Goal: Task Accomplishment & Management: Manage account settings

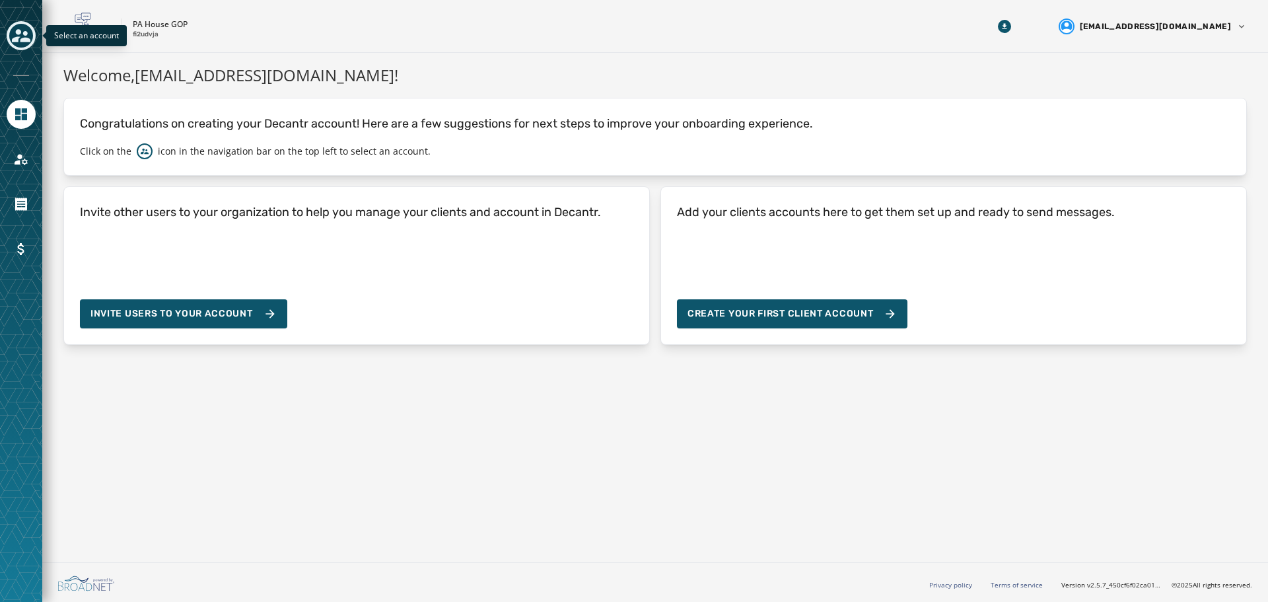
click at [30, 32] on div "Toggle account select drawer" at bounding box center [21, 36] width 24 height 24
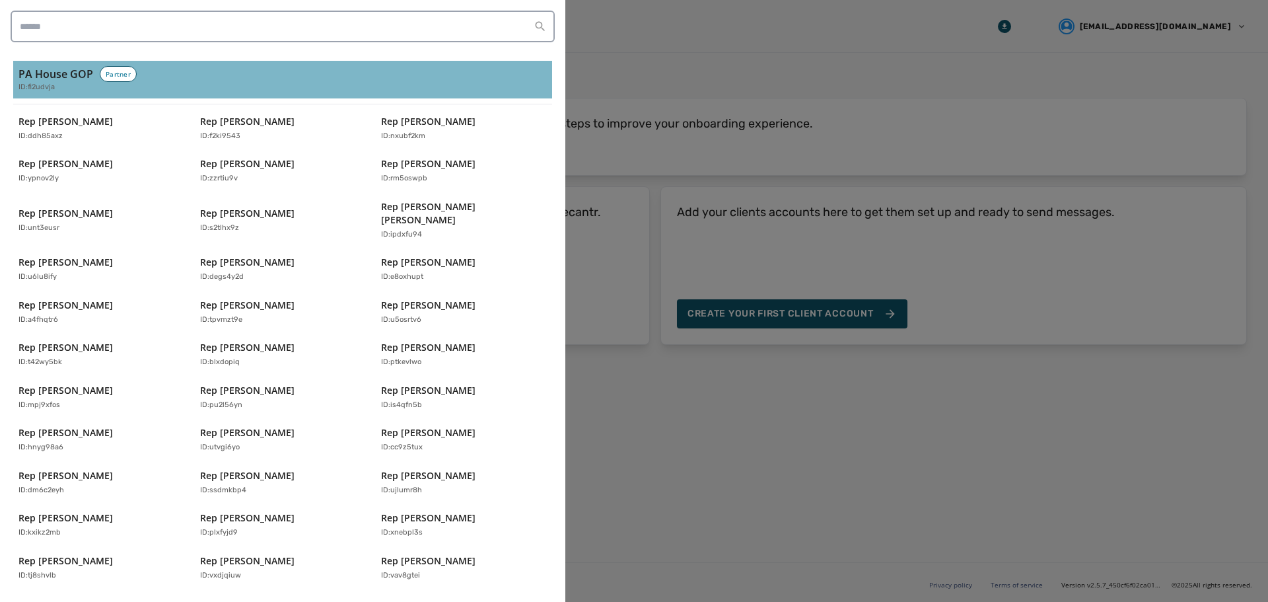
click at [61, 84] on div "ID: fi2udvja" at bounding box center [282, 87] width 529 height 11
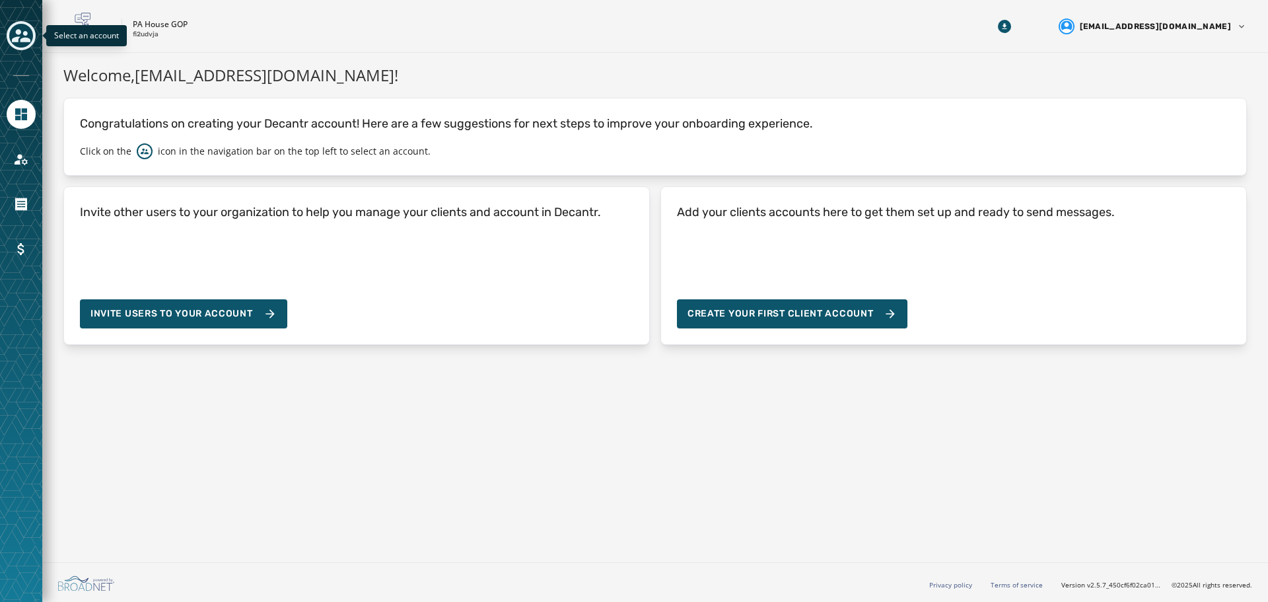
click at [24, 39] on icon "Toggle account select drawer" at bounding box center [21, 35] width 18 height 13
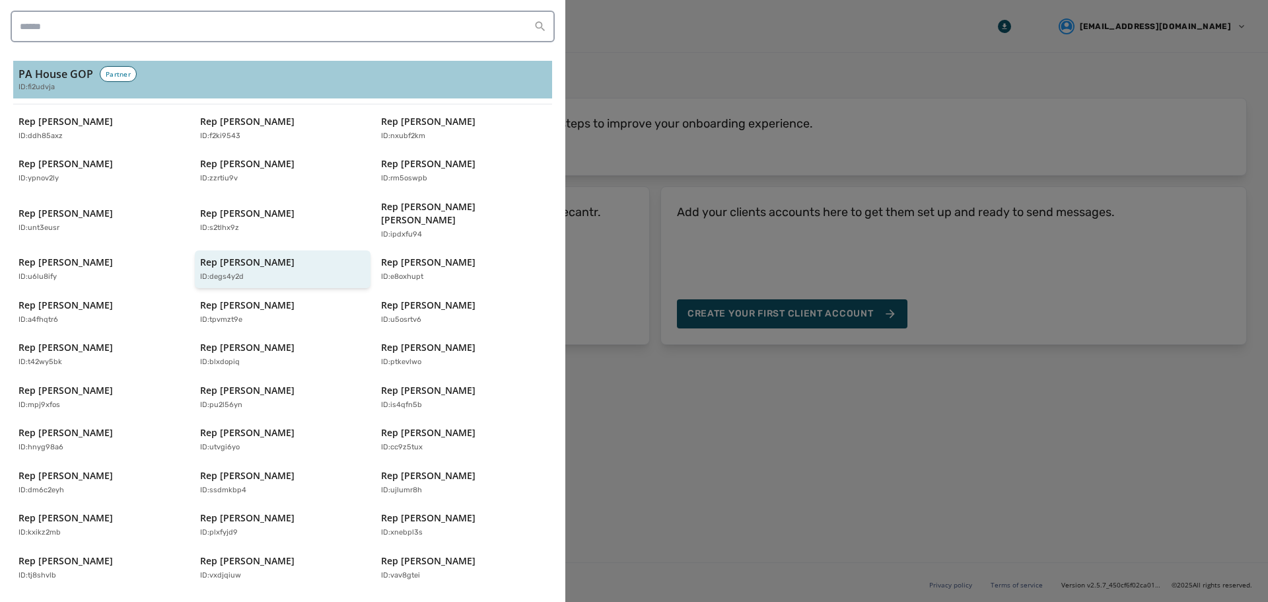
scroll to position [132, 0]
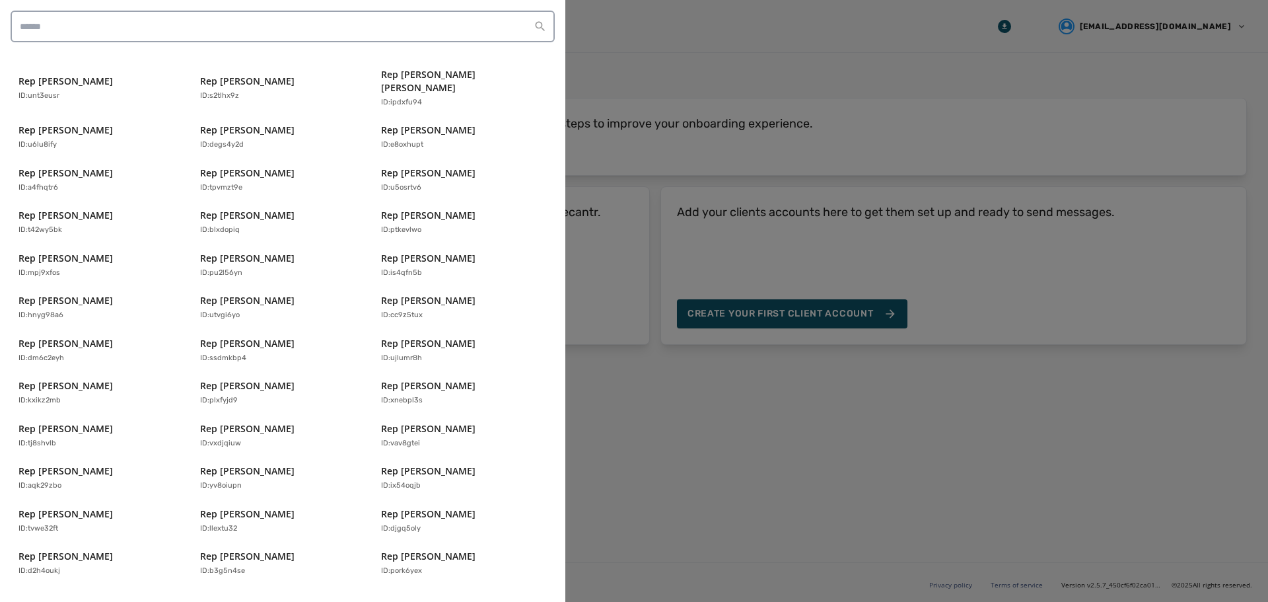
click at [0, 411] on div "PA House GOP Partner ID: fi2udvja Rep Aaron Bernstine ID: ddh85axz Rep Alec Ryn…" at bounding box center [283, 301] width 566 height 602
click at [33, 422] on p "Rep [PERSON_NAME]" at bounding box center [65, 428] width 94 height 13
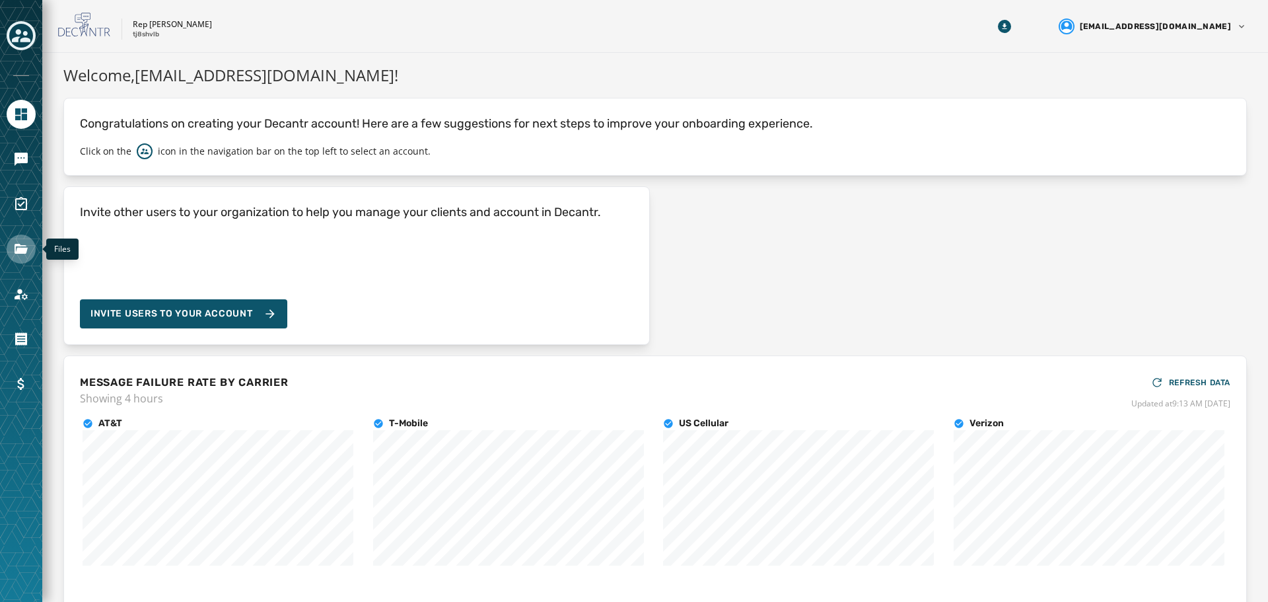
click at [24, 247] on icon "Navigate to Files" at bounding box center [21, 249] width 16 height 16
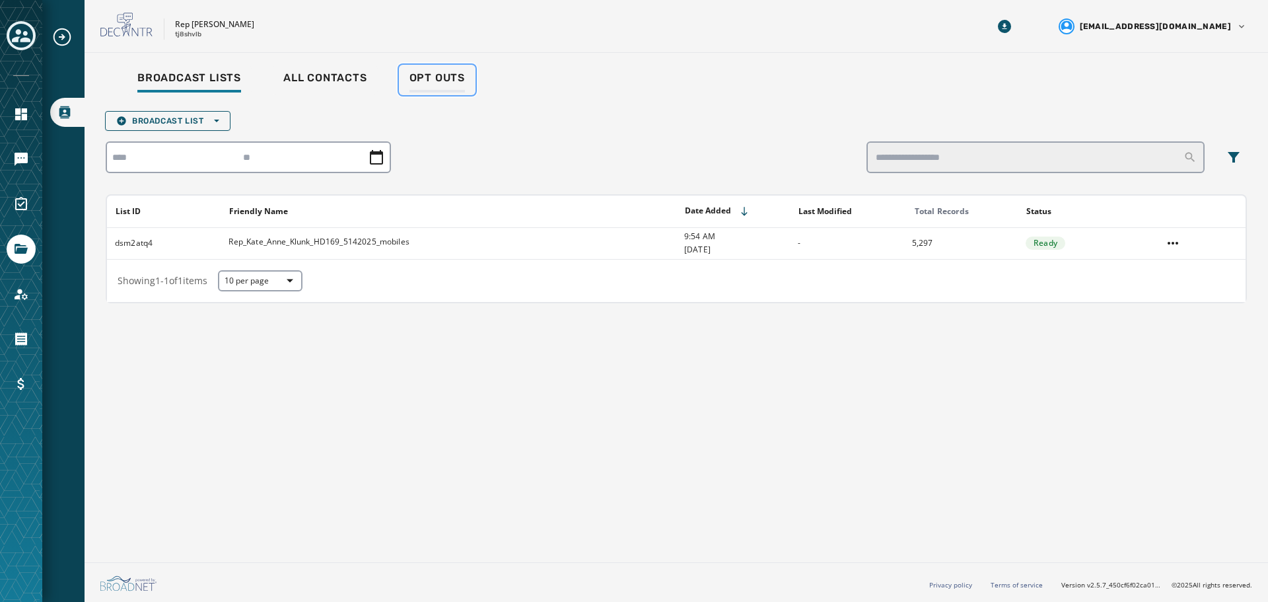
click at [457, 75] on span "Opt Outs" at bounding box center [437, 77] width 55 height 13
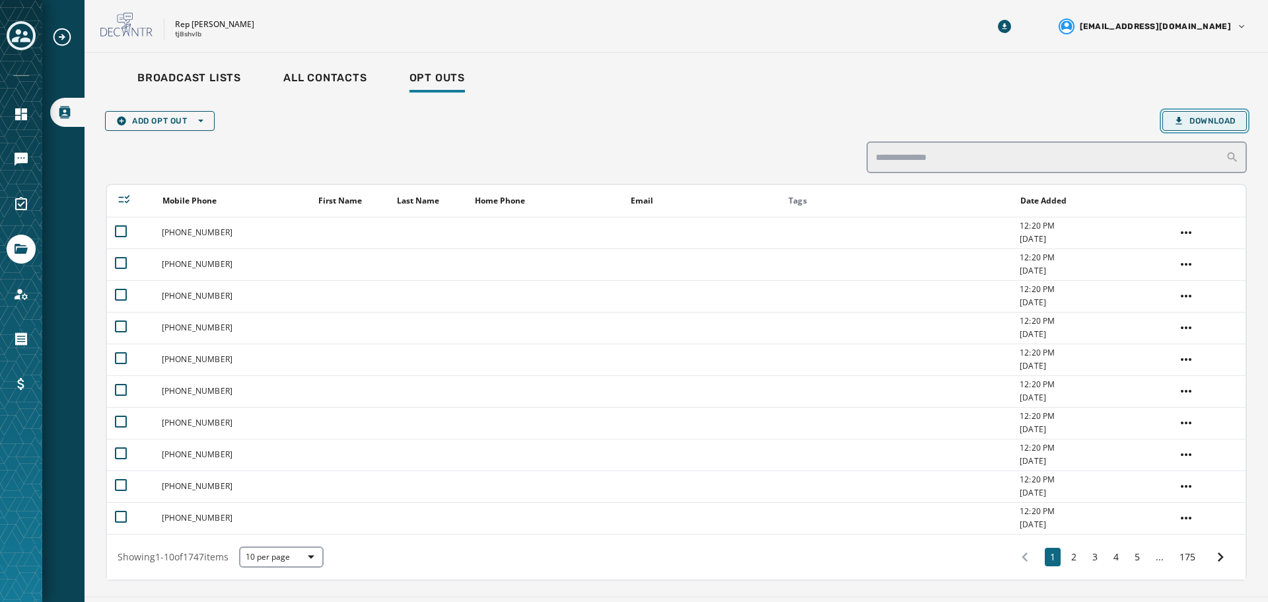
click at [1200, 122] on span "Download" at bounding box center [1205, 121] width 62 height 11
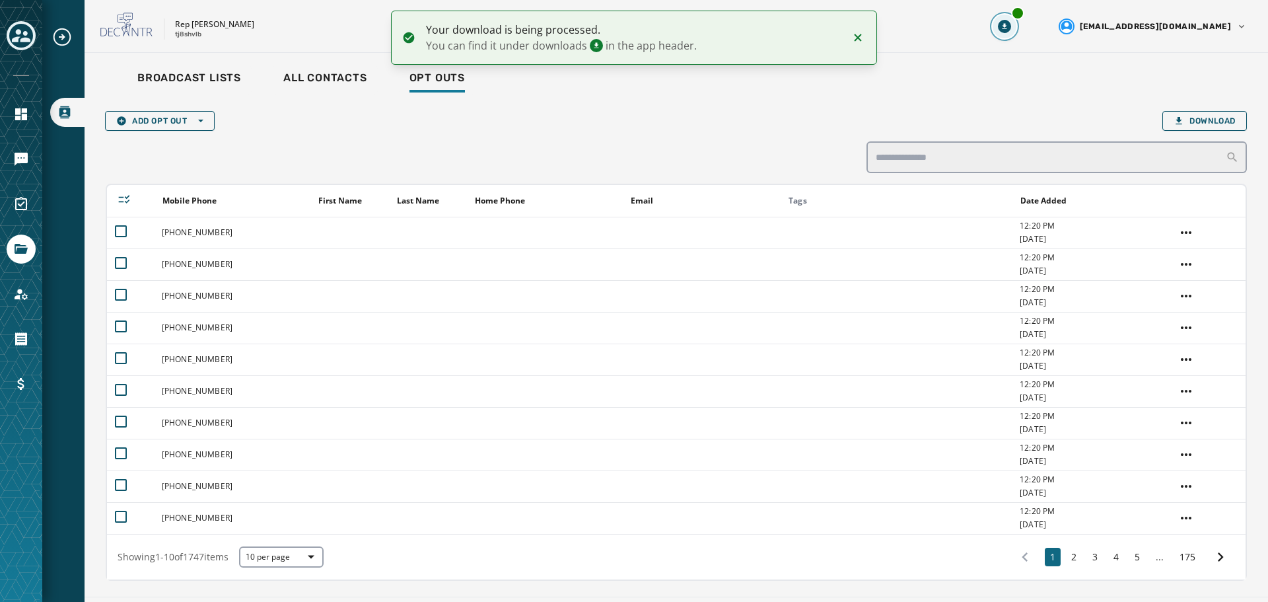
click at [1017, 19] on button "Download Menu" at bounding box center [1005, 27] width 24 height 24
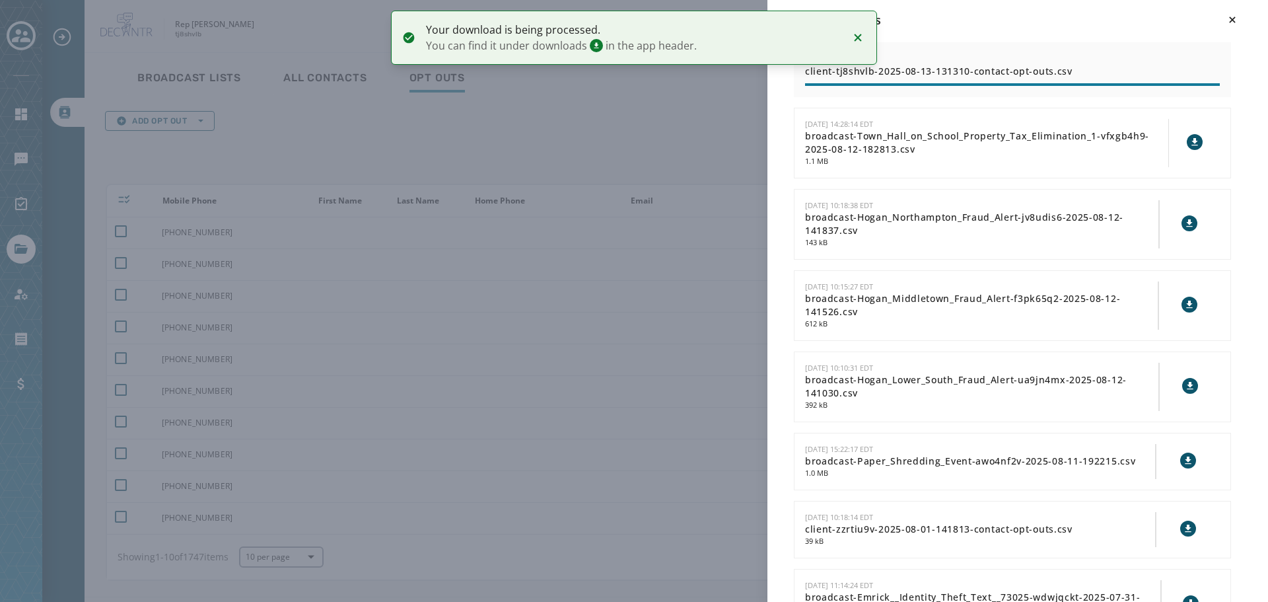
click at [853, 38] on icon "Notifications (F8)" at bounding box center [858, 38] width 16 height 16
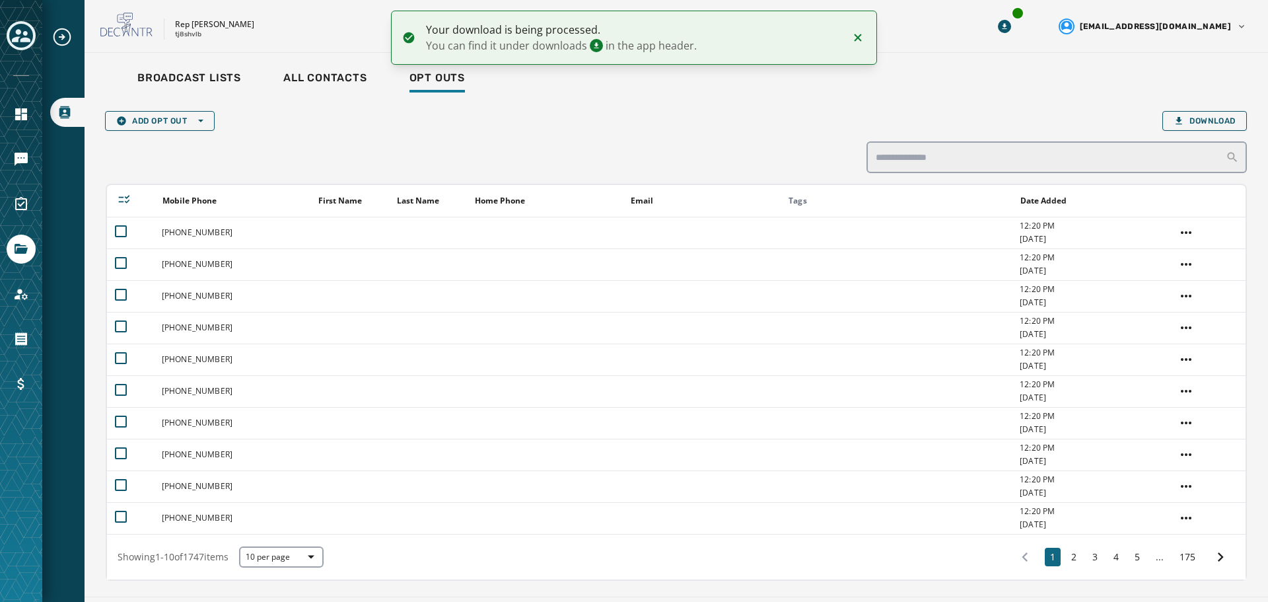
click at [856, 38] on icon "Notifications (F8)" at bounding box center [858, 38] width 16 height 16
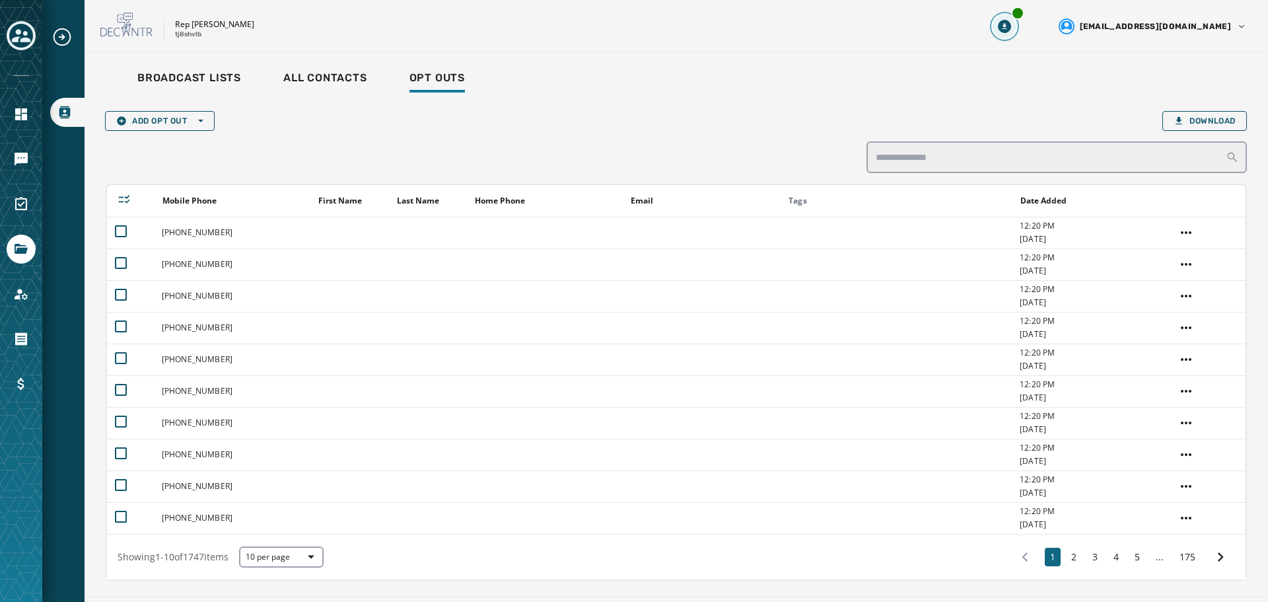
click at [1017, 30] on button "Download Menu" at bounding box center [1005, 27] width 24 height 24
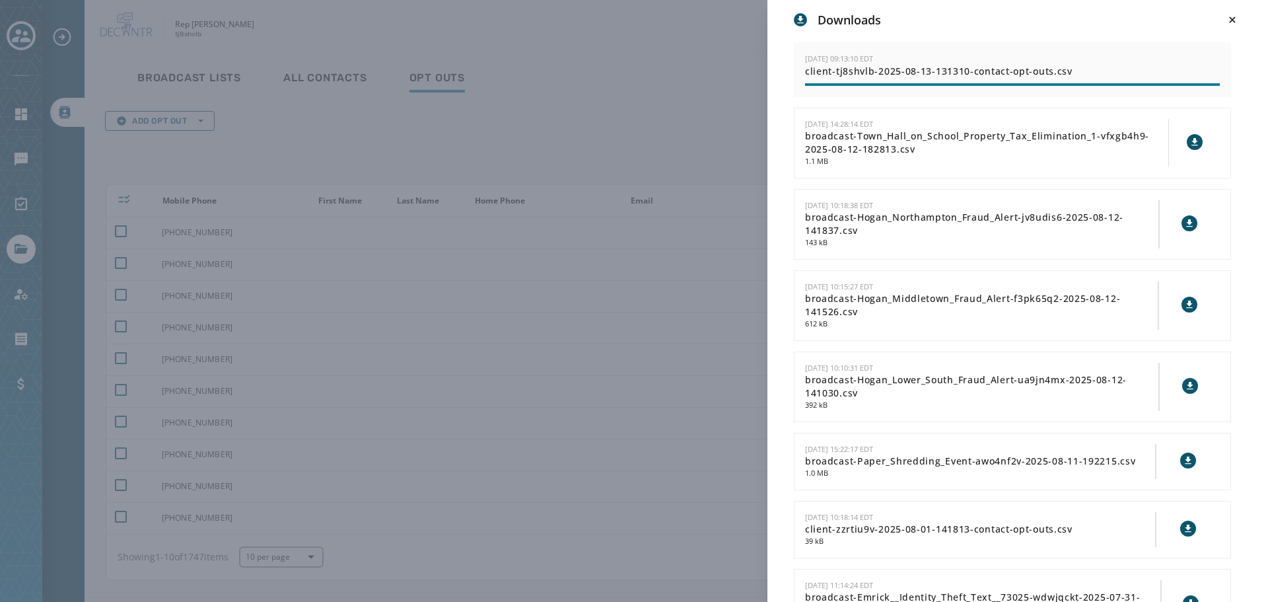
click at [675, 54] on div "Downloads 8/13/2025 - 09:13:10 EDT client-tj8shvlb-2025-08-13-131310-contact-op…" at bounding box center [634, 301] width 1268 height 602
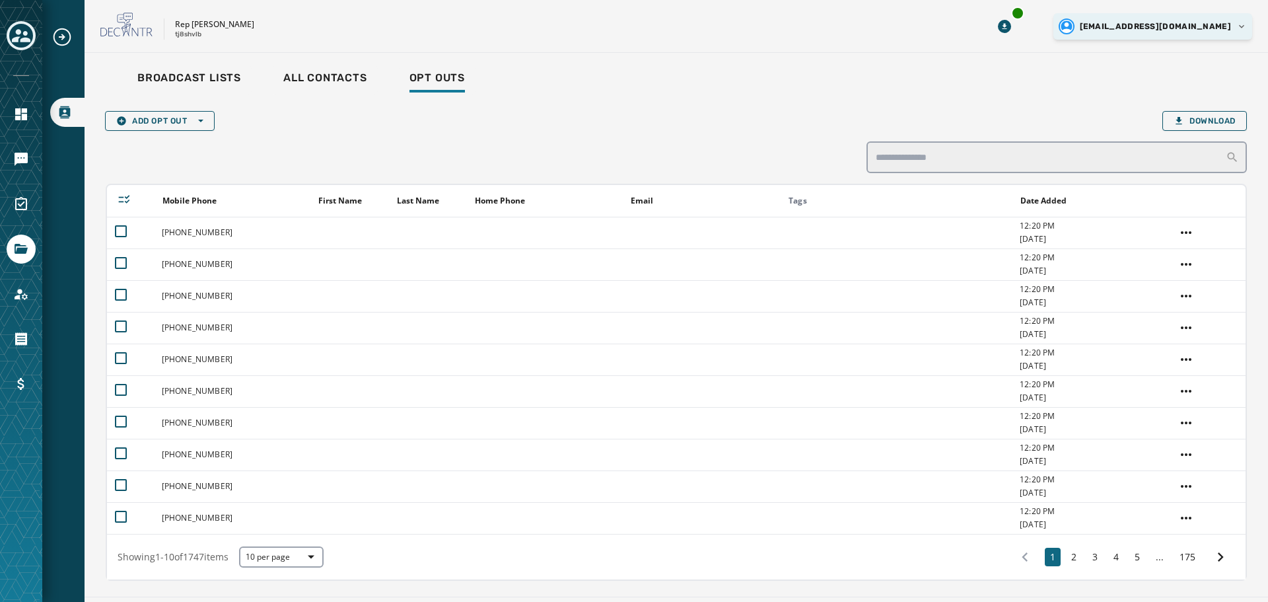
click at [1214, 29] on html "Broadcast Lists Skip To Main Content Rep Kate Klunk tj8shvlb spugh@pahousegop.c…" at bounding box center [634, 301] width 1268 height 602
click at [1182, 56] on div "Logout" at bounding box center [1179, 50] width 148 height 21
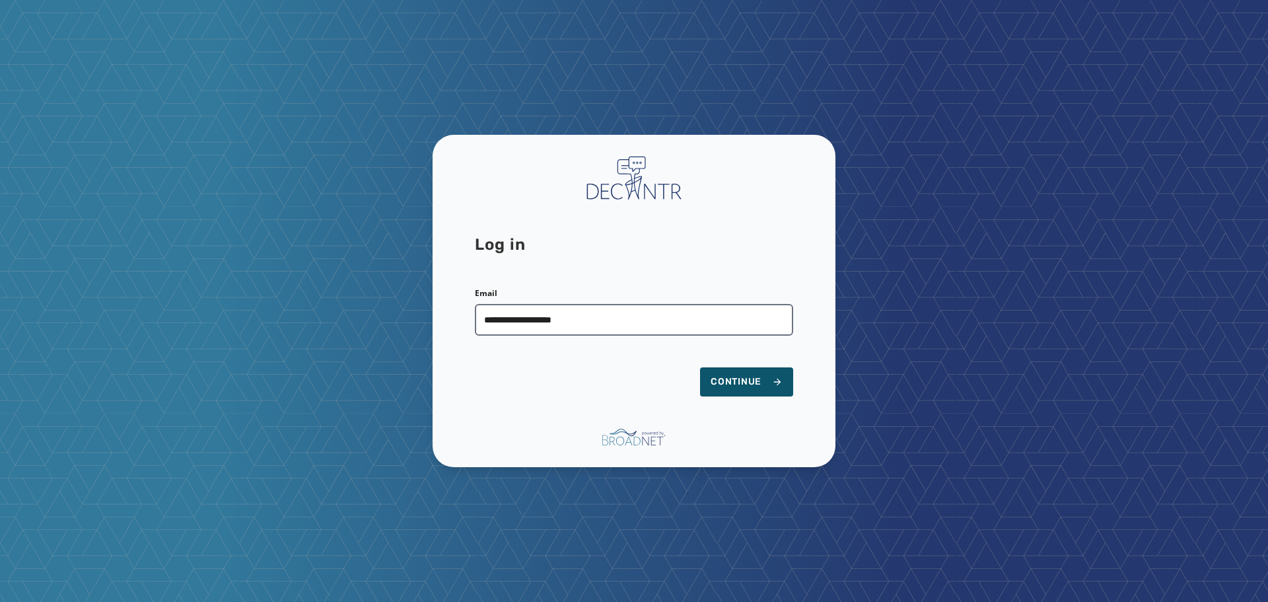
type input "**********"
click at [700, 367] on button "Continue" at bounding box center [746, 381] width 93 height 29
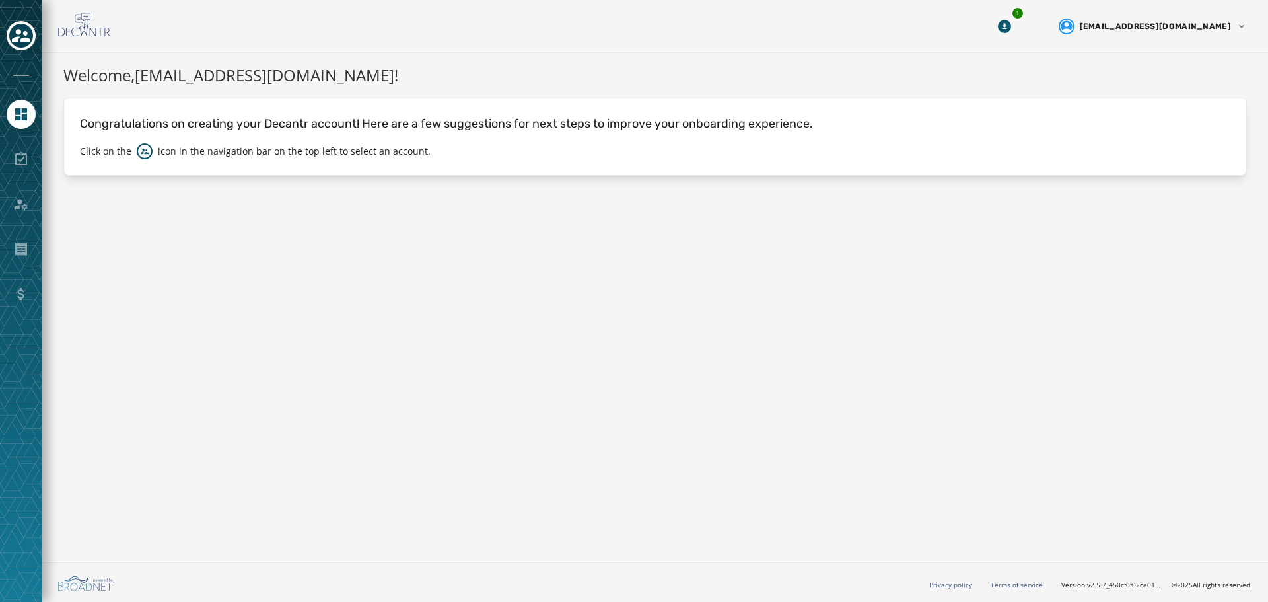
click at [1017, 20] on div "1" at bounding box center [1005, 27] width 24 height 24
click at [1017, 29] on button "1" at bounding box center [1005, 27] width 24 height 24
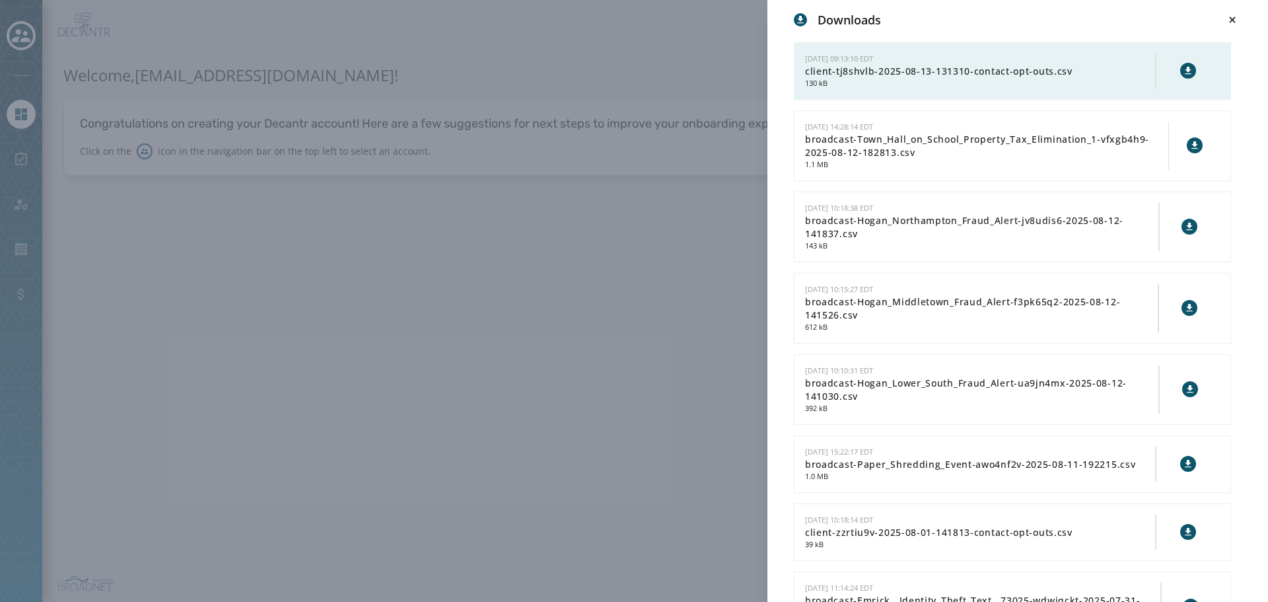
click at [1183, 69] on icon at bounding box center [1188, 70] width 11 height 11
click at [577, 265] on div "Downloads [DATE] 09:13:10 EDT client-tj8shvlb-2025-08-13-131310-contact-opt-out…" at bounding box center [634, 301] width 1268 height 602
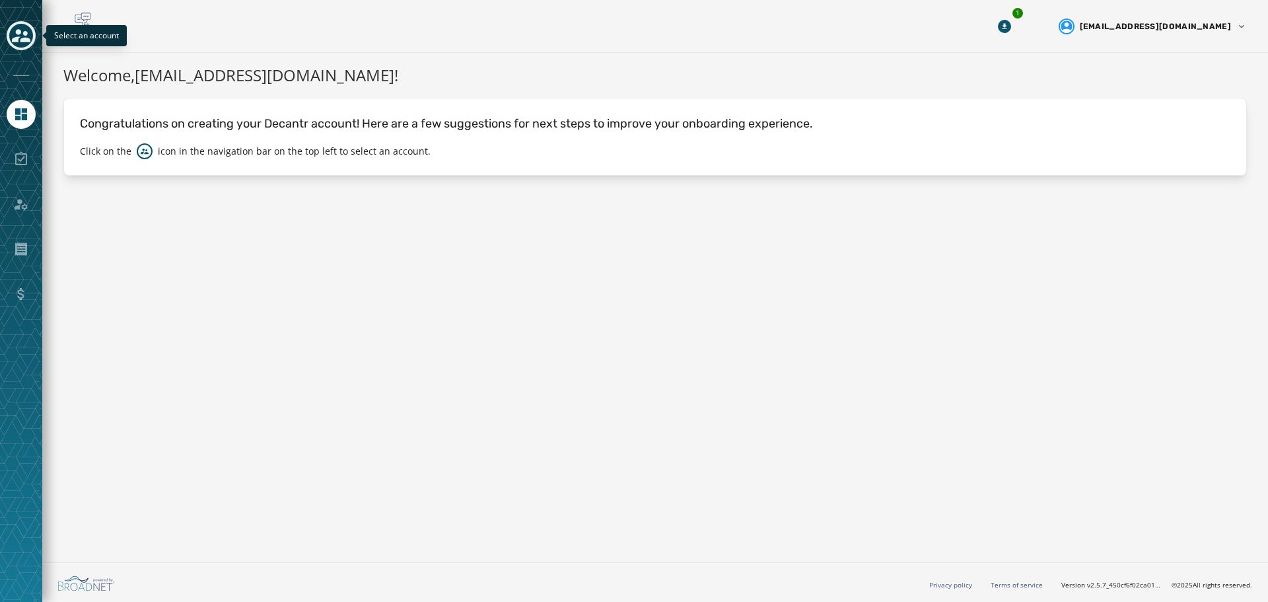
click at [15, 38] on icon "Toggle account select drawer" at bounding box center [21, 35] width 18 height 13
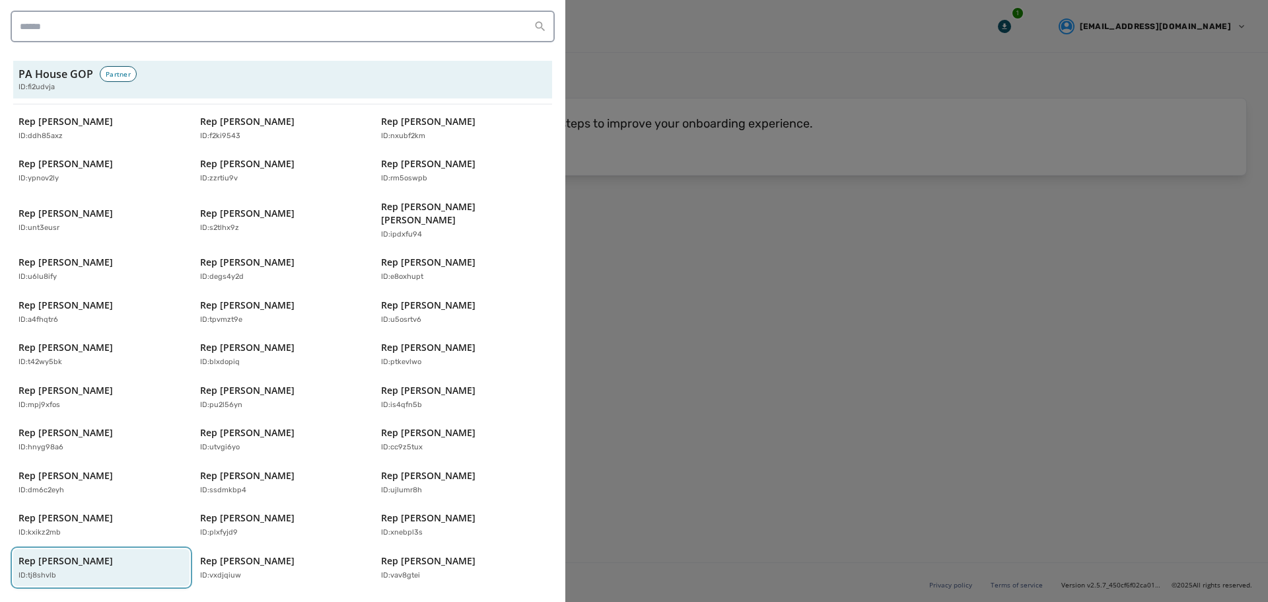
click at [82, 554] on p "Rep [PERSON_NAME]" at bounding box center [65, 560] width 94 height 13
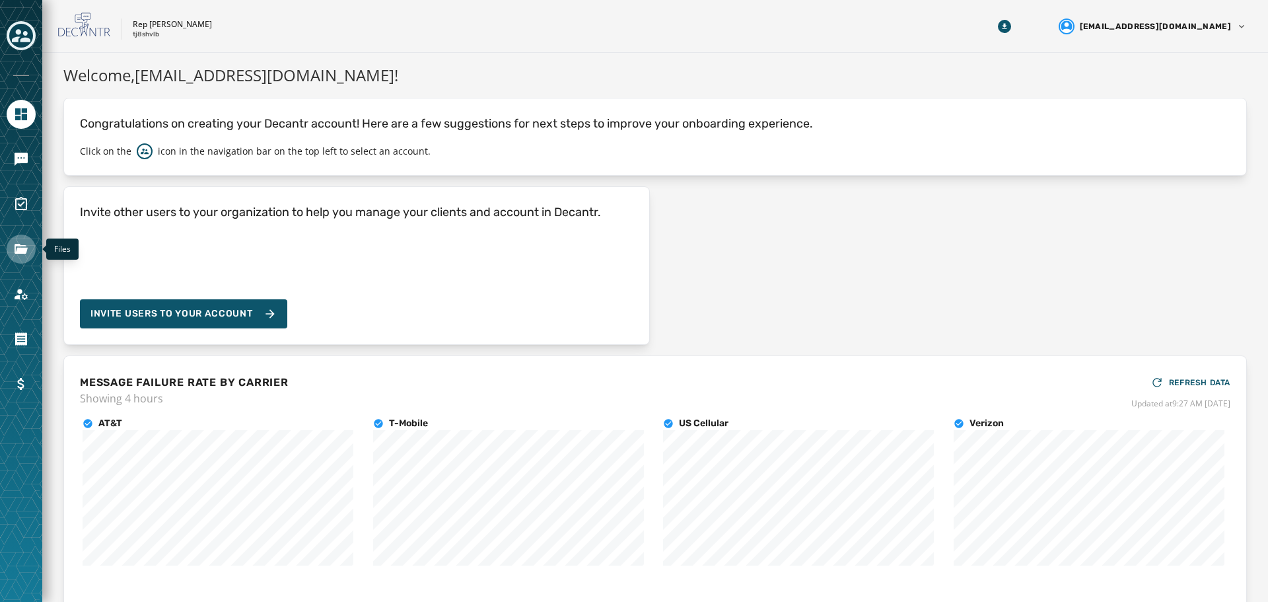
click at [24, 246] on icon "Navigate to Files" at bounding box center [21, 249] width 13 height 10
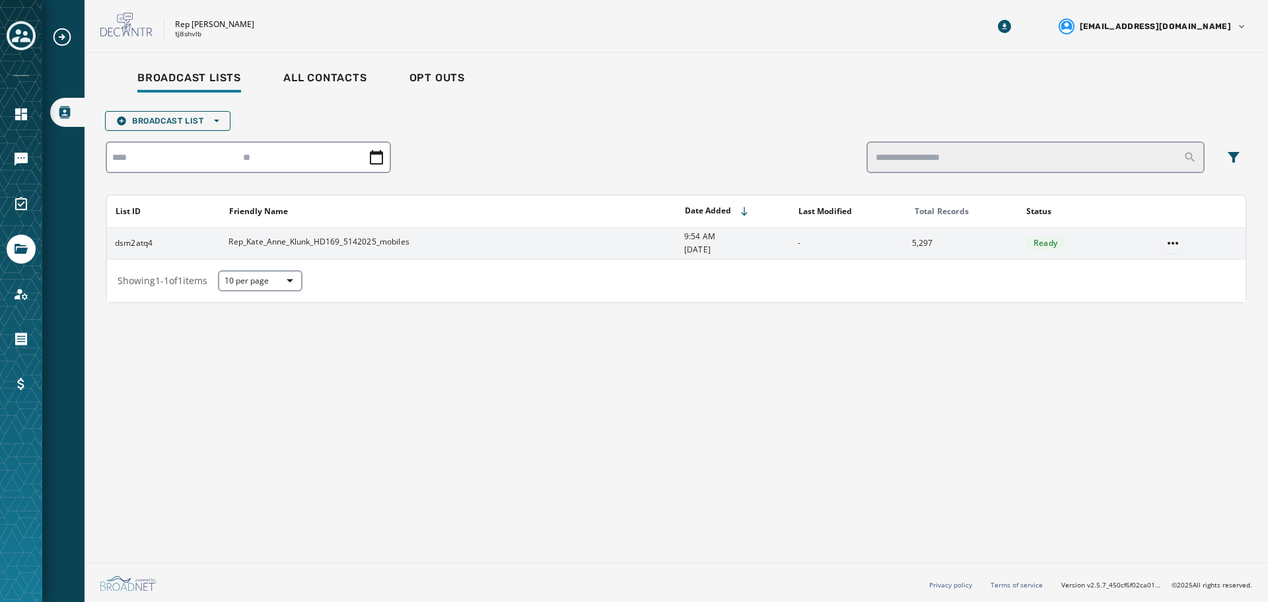
click at [1173, 239] on html "Broadcast Lists Skip To Main Content Rep [PERSON_NAME] tj8shvlb [EMAIL_ADDRESS]…" at bounding box center [634, 301] width 1268 height 602
click at [1171, 292] on div "Delete list" at bounding box center [1173, 290] width 59 height 21
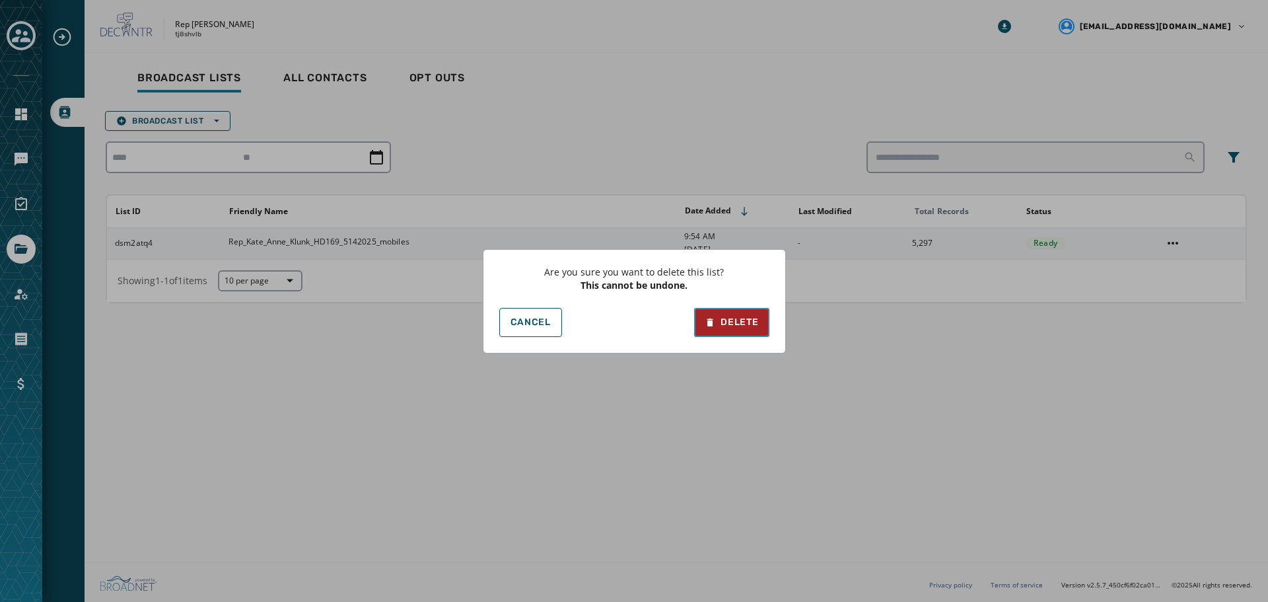
click at [731, 325] on div "Delete" at bounding box center [732, 322] width 54 height 13
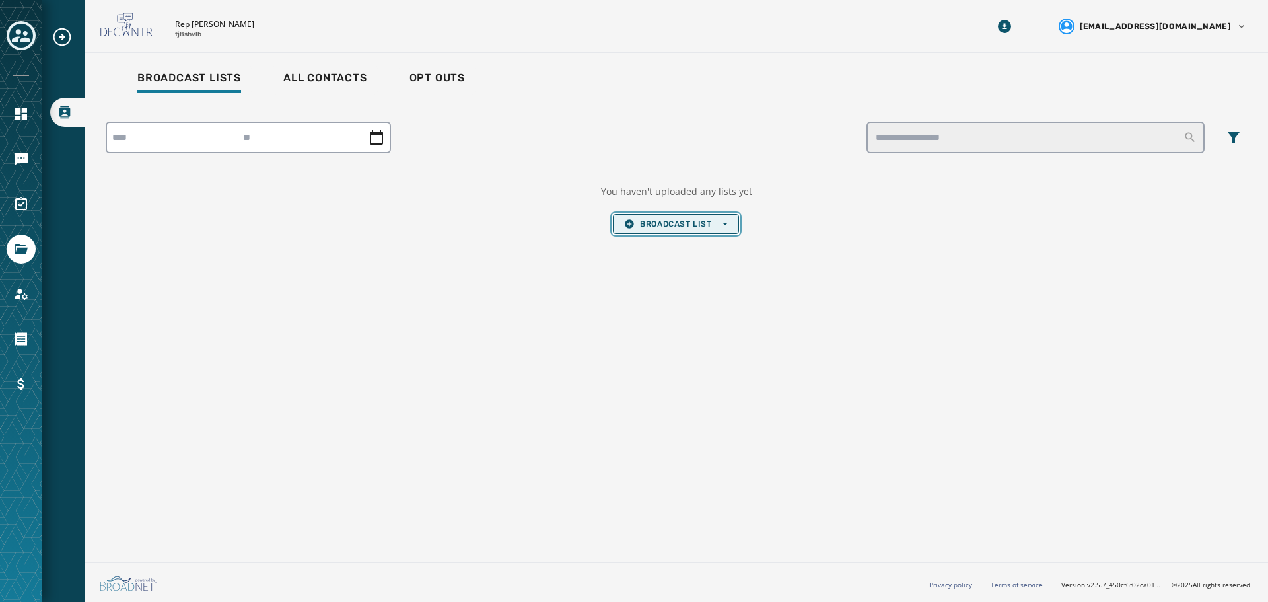
click at [649, 227] on span "Broadcast List Open options" at bounding box center [675, 224] width 103 height 11
click at [657, 239] on span "Upload List" at bounding box center [675, 243] width 103 height 11
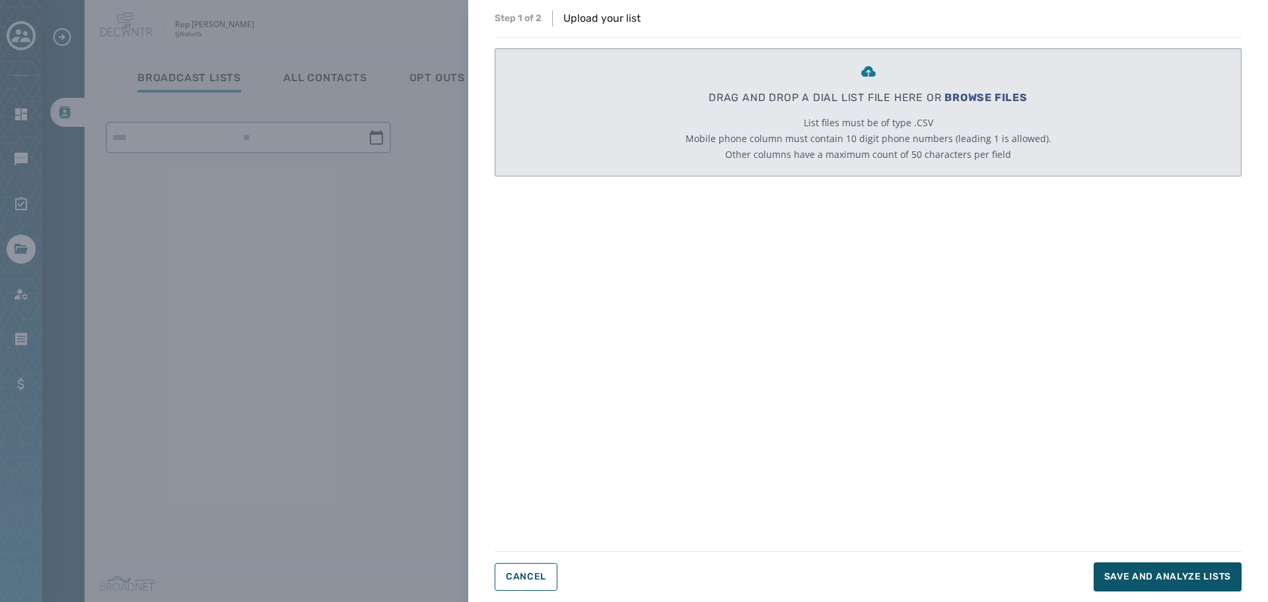
click at [998, 98] on span "BROWSE FILES" at bounding box center [986, 97] width 83 height 13
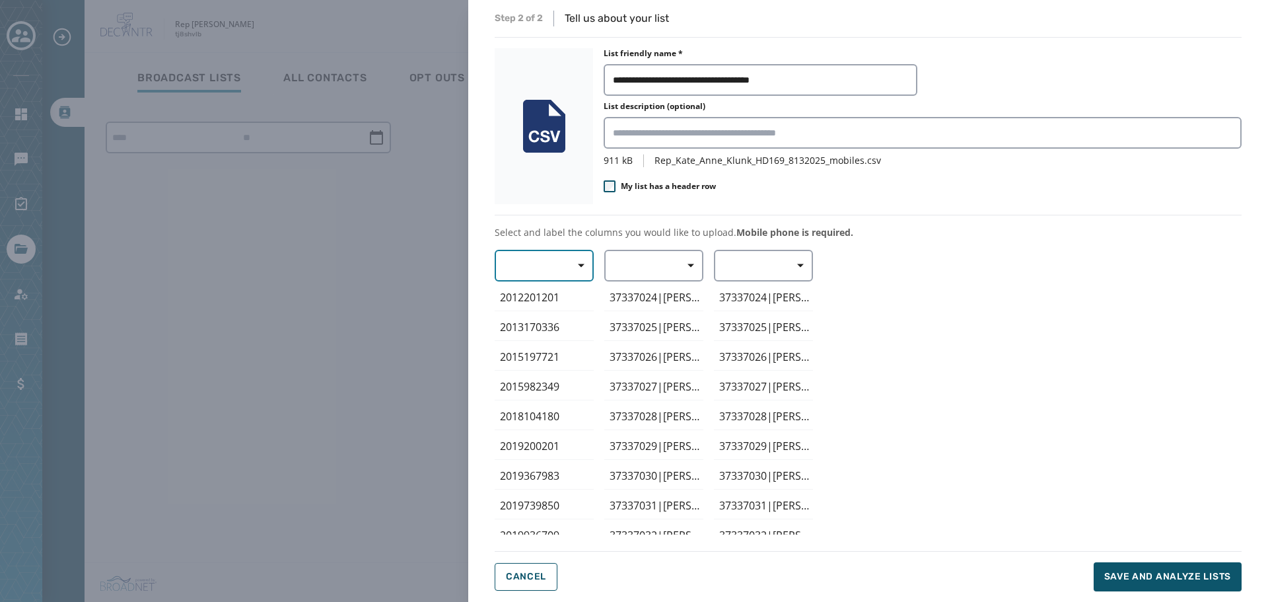
click at [580, 268] on icon "button" at bounding box center [581, 265] width 7 height 7
click at [566, 294] on span "Mobile Phone" at bounding box center [541, 295] width 61 height 13
click at [675, 267] on span "button" at bounding box center [687, 265] width 32 height 26
click at [649, 349] on span "First Name" at bounding box center [650, 343] width 61 height 13
click at [1159, 573] on span "Save and analyze lists" at bounding box center [1168, 576] width 127 height 13
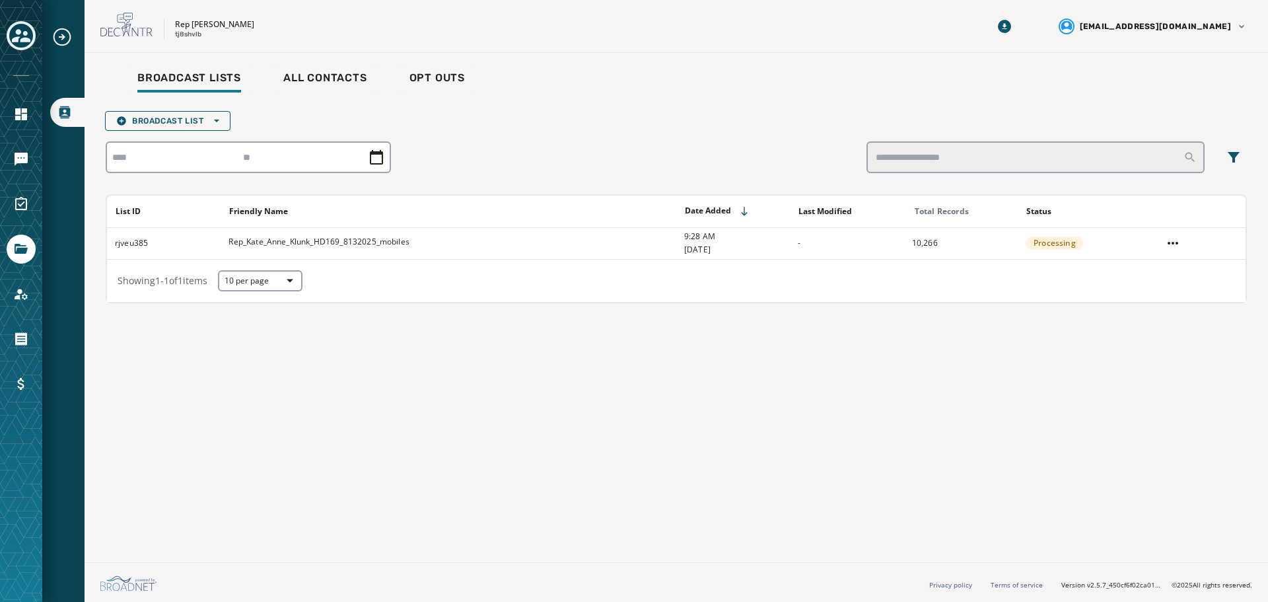
click at [809, 412] on div "Broadcast Lists All Contacts Opt Outs Broadcast List Open options List ID Frien…" at bounding box center [677, 305] width 1184 height 504
click at [23, 158] on icon "Navigate to Messaging" at bounding box center [21, 159] width 13 height 13
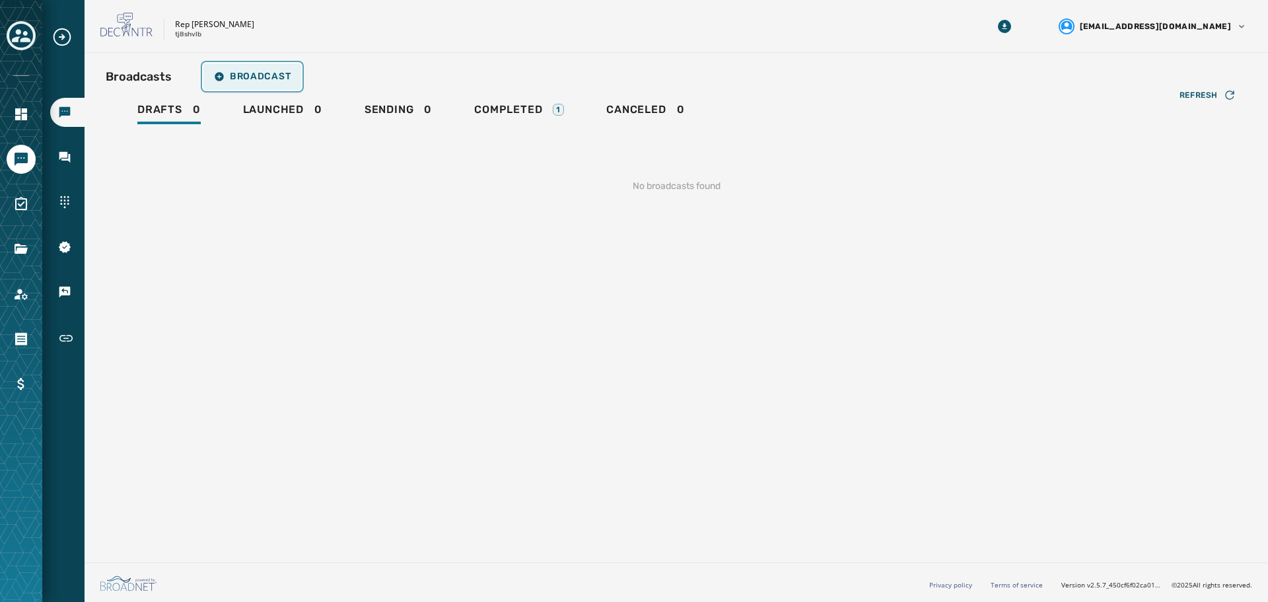
click at [270, 82] on button "Broadcast" at bounding box center [252, 76] width 98 height 26
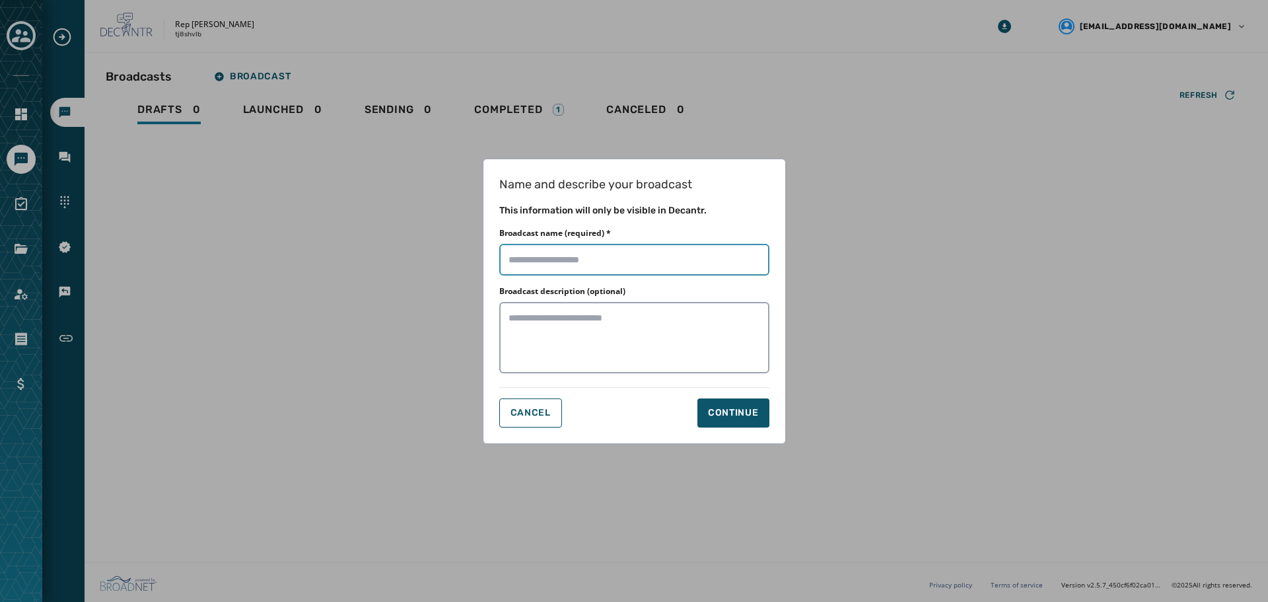
click at [556, 252] on input "Broadcast name (required) *" at bounding box center [634, 260] width 270 height 32
drag, startPoint x: 611, startPoint y: 259, endPoint x: 600, endPoint y: 254, distance: 12.1
click at [611, 259] on input "Broadcast name (required) *" at bounding box center [634, 260] width 270 height 32
type input "**********"
click at [729, 408] on div "Continue" at bounding box center [733, 412] width 51 height 13
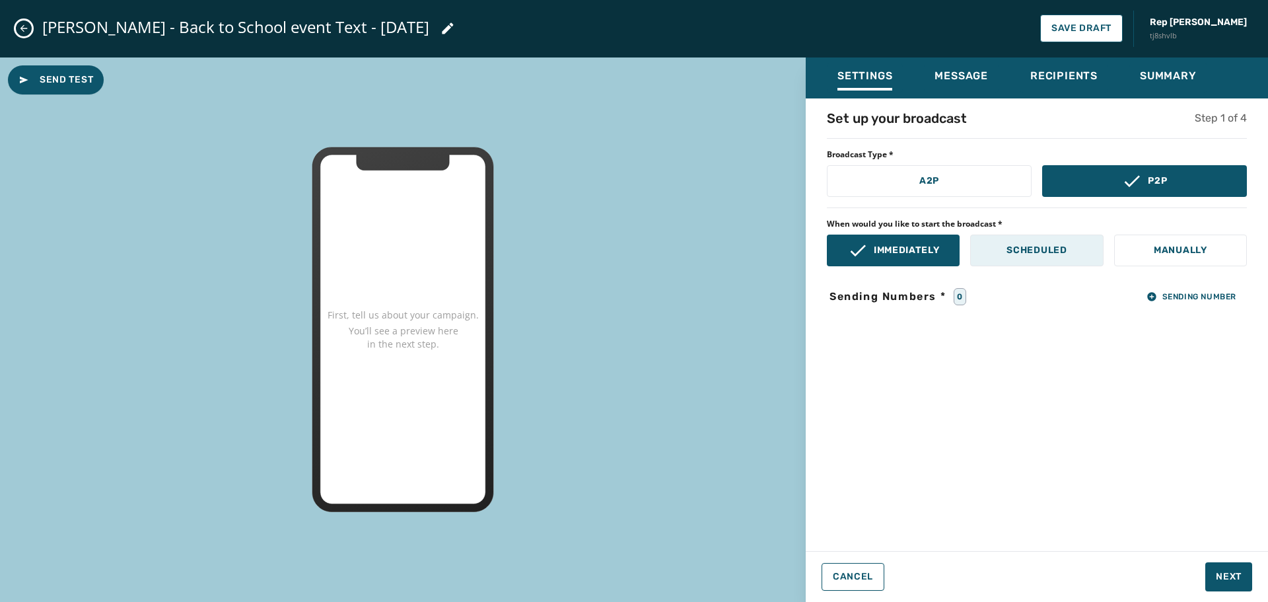
click at [1058, 256] on p "Scheduled" at bounding box center [1037, 250] width 60 height 13
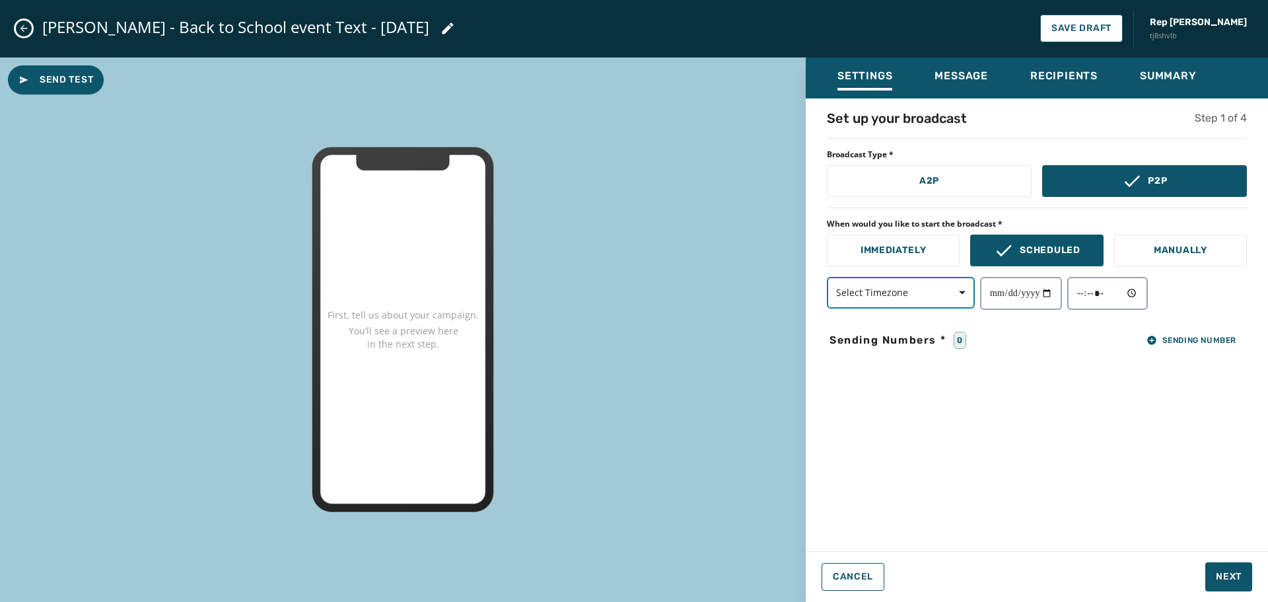
click at [933, 297] on span "Select Timezone" at bounding box center [900, 292] width 129 height 13
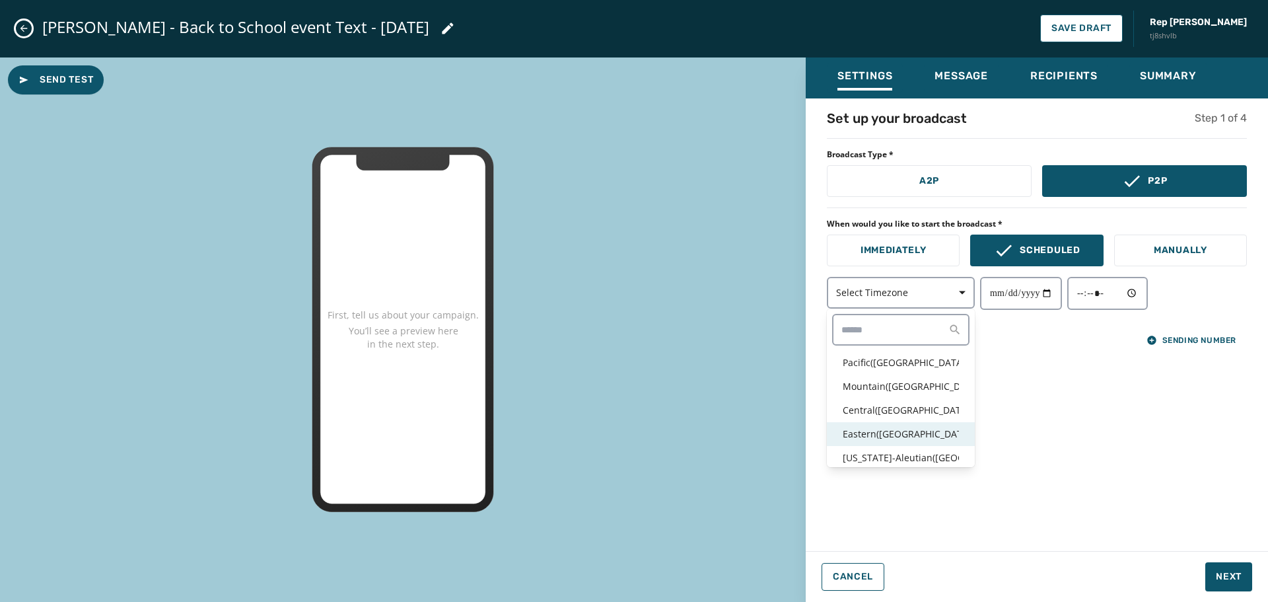
click at [894, 429] on p "Eastern ( [GEOGRAPHIC_DATA] / [GEOGRAPHIC_DATA] )" at bounding box center [901, 433] width 116 height 13
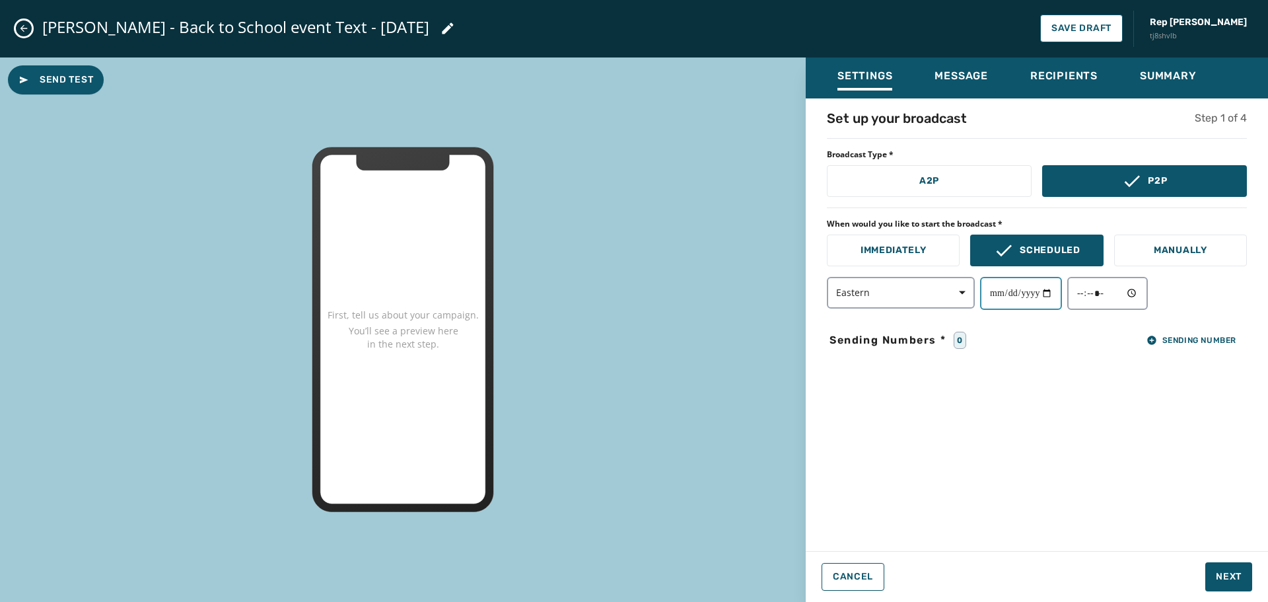
click at [1062, 297] on input "date" at bounding box center [1021, 293] width 82 height 33
type input "**********"
click at [1144, 292] on input "time" at bounding box center [1108, 293] width 81 height 33
type input "*****"
click at [1224, 381] on div "**********" at bounding box center [1037, 320] width 462 height 423
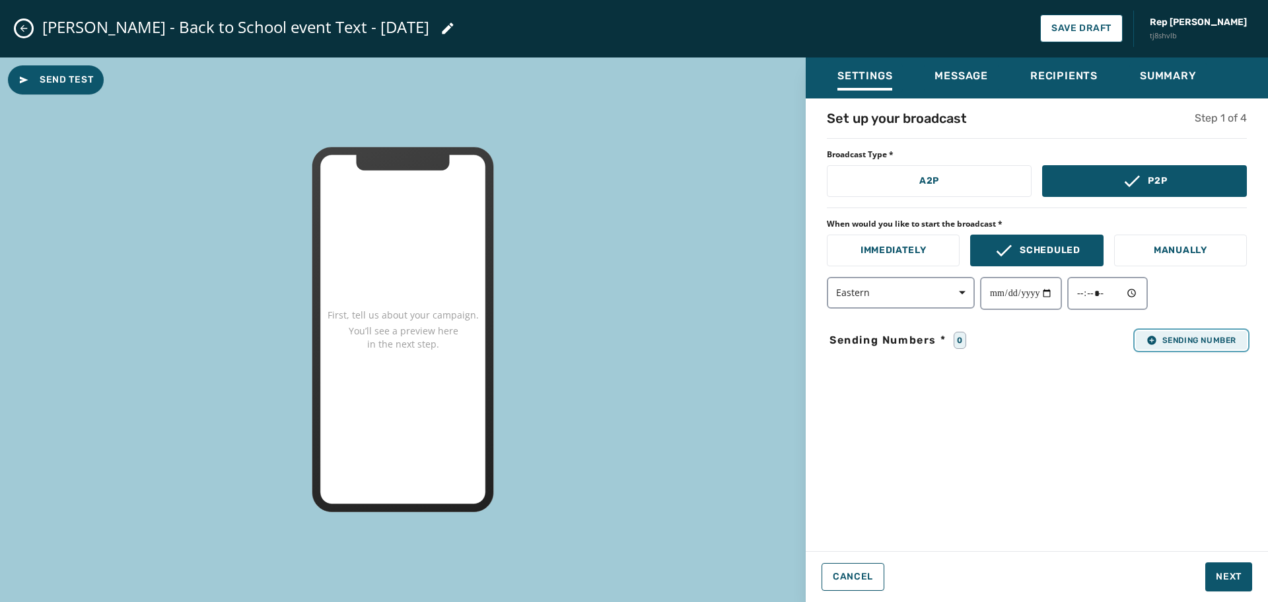
click at [1201, 344] on span "Sending Number" at bounding box center [1192, 340] width 90 height 11
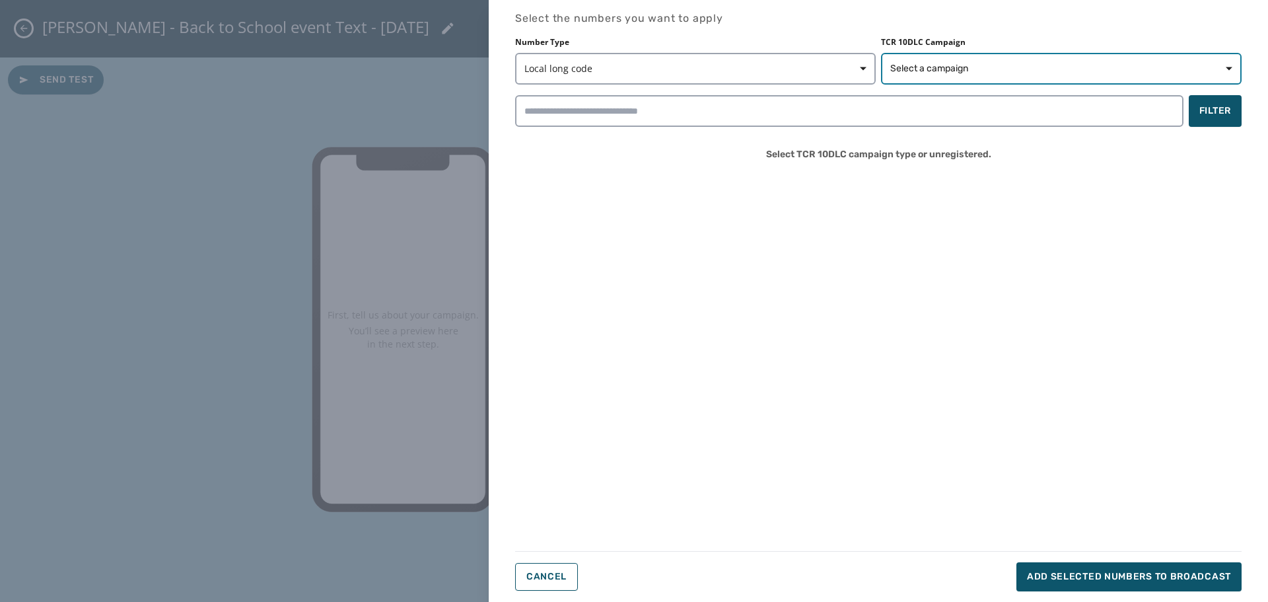
click at [1008, 73] on span "Select a campaign" at bounding box center [1062, 68] width 342 height 13
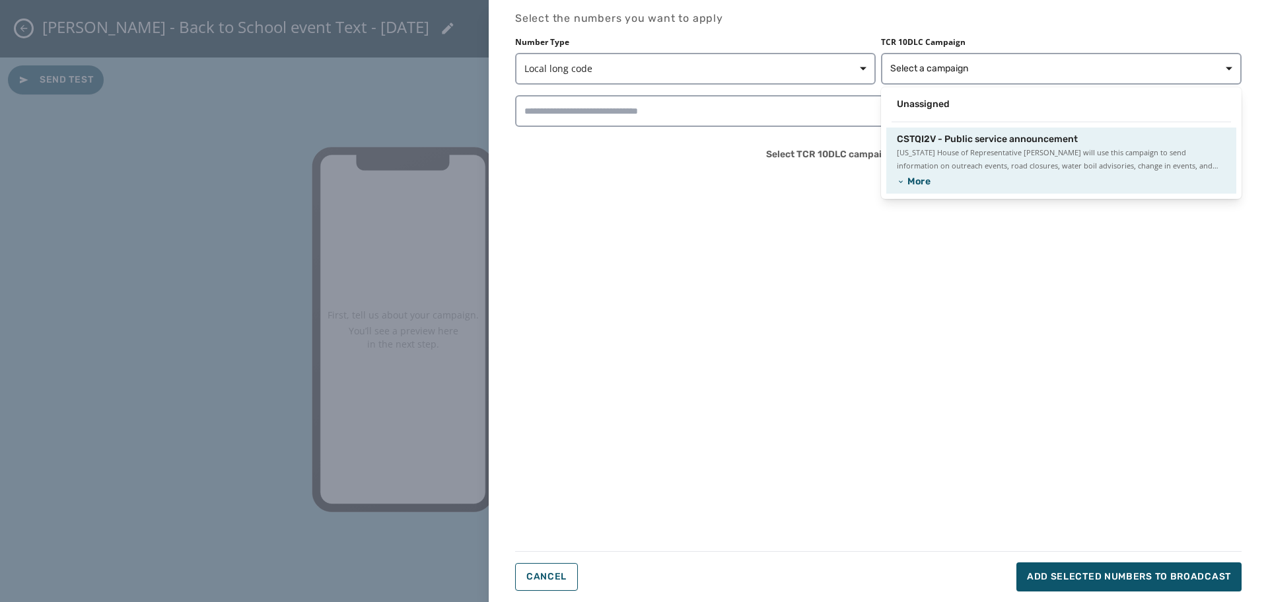
click at [970, 144] on span "CSTQI2V - Public service announcement" at bounding box center [987, 139] width 181 height 13
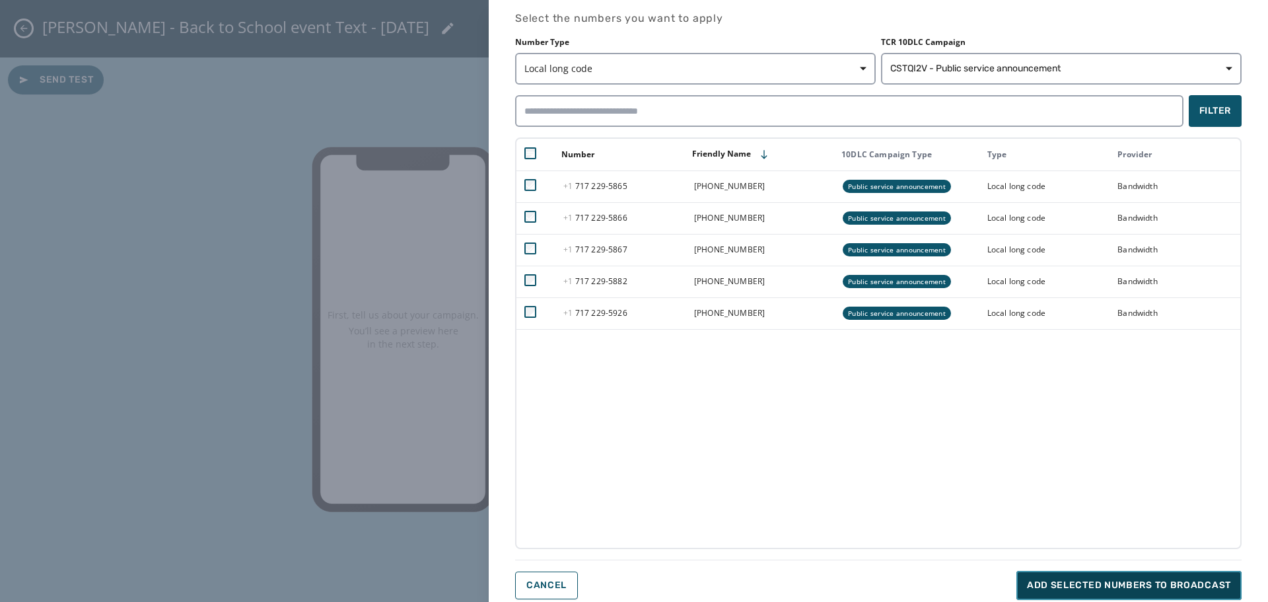
click at [1122, 583] on span "Add selected numbers to broadcast" at bounding box center [1129, 585] width 204 height 13
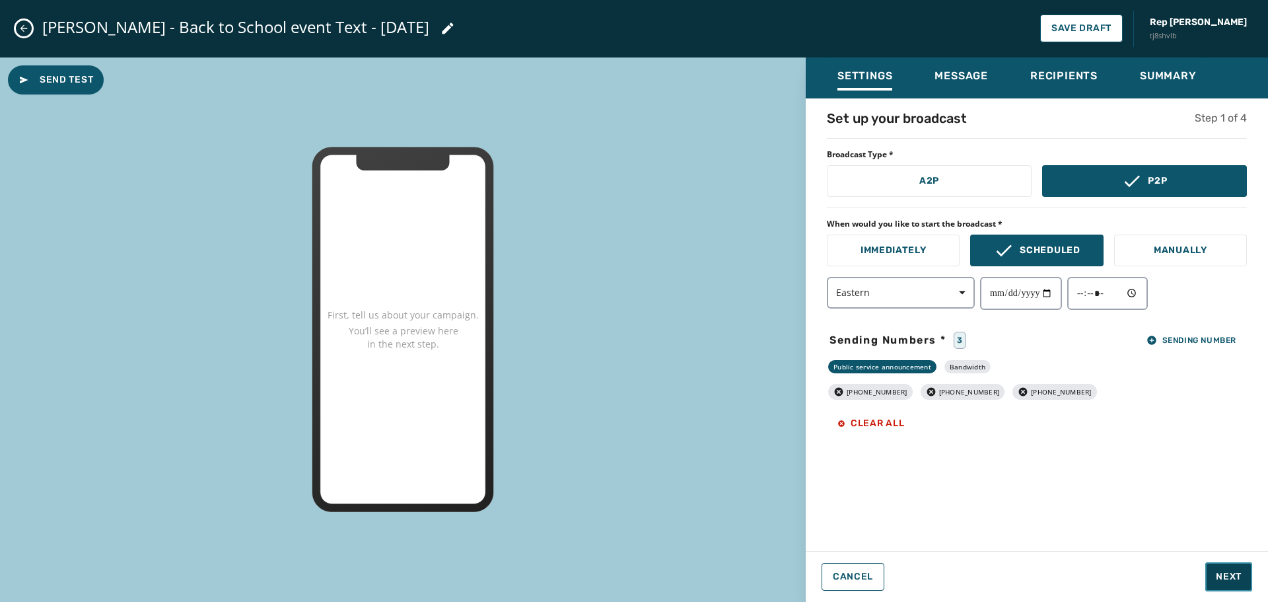
click at [1239, 581] on span "Next" at bounding box center [1229, 576] width 26 height 13
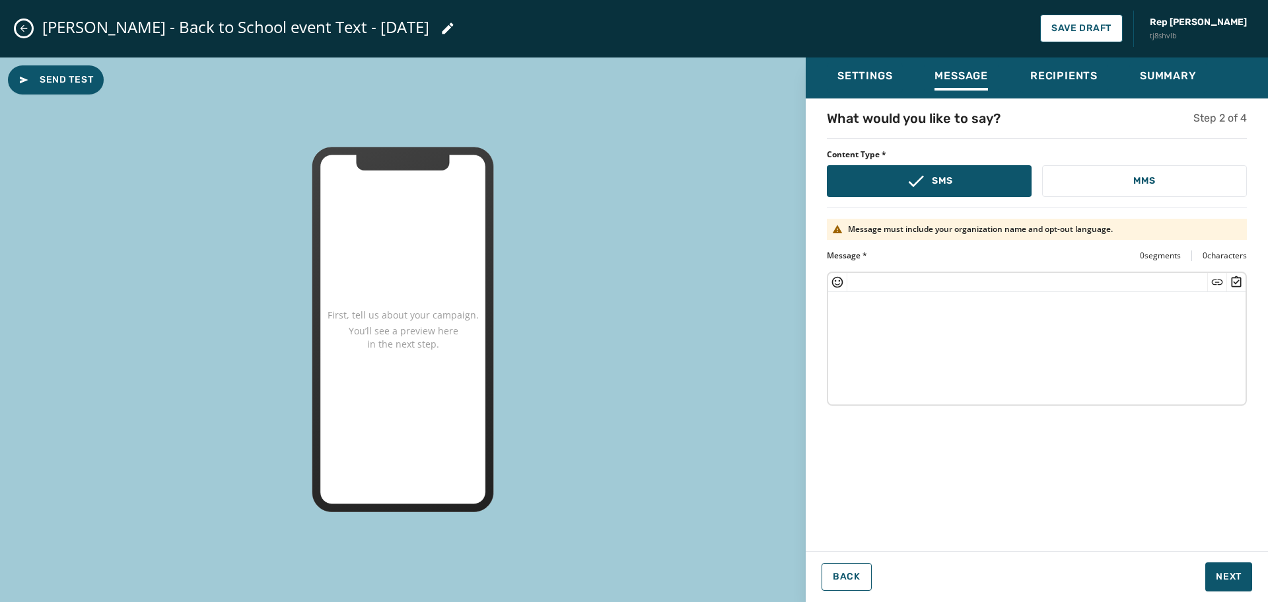
click at [879, 341] on textarea at bounding box center [1037, 346] width 418 height 108
paste textarea "**********"
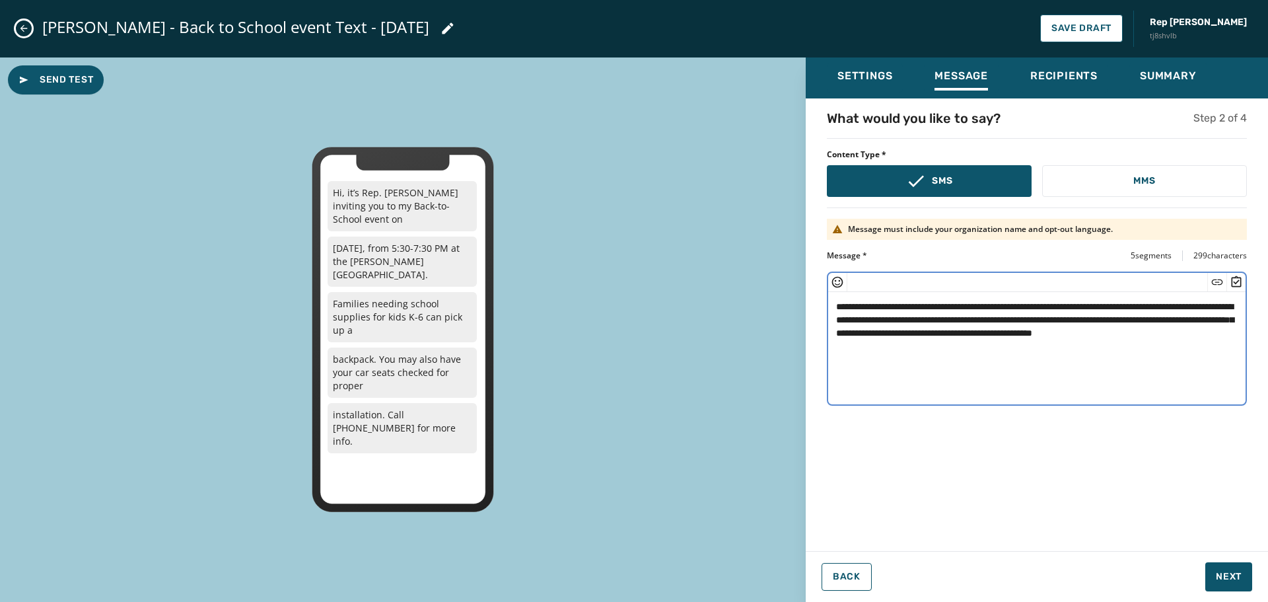
click at [835, 304] on textarea "**********" at bounding box center [1037, 346] width 418 height 108
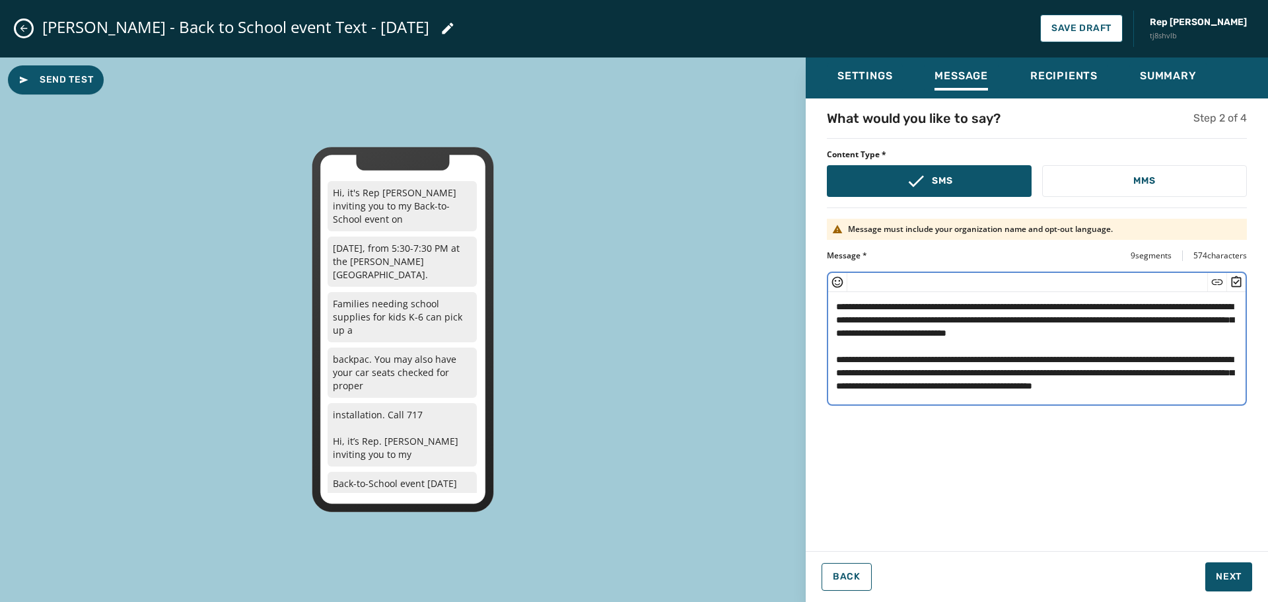
scroll to position [26, 0]
drag, startPoint x: 978, startPoint y: 392, endPoint x: 831, endPoint y: 329, distance: 159.5
click at [824, 332] on div "**********" at bounding box center [1037, 320] width 462 height 423
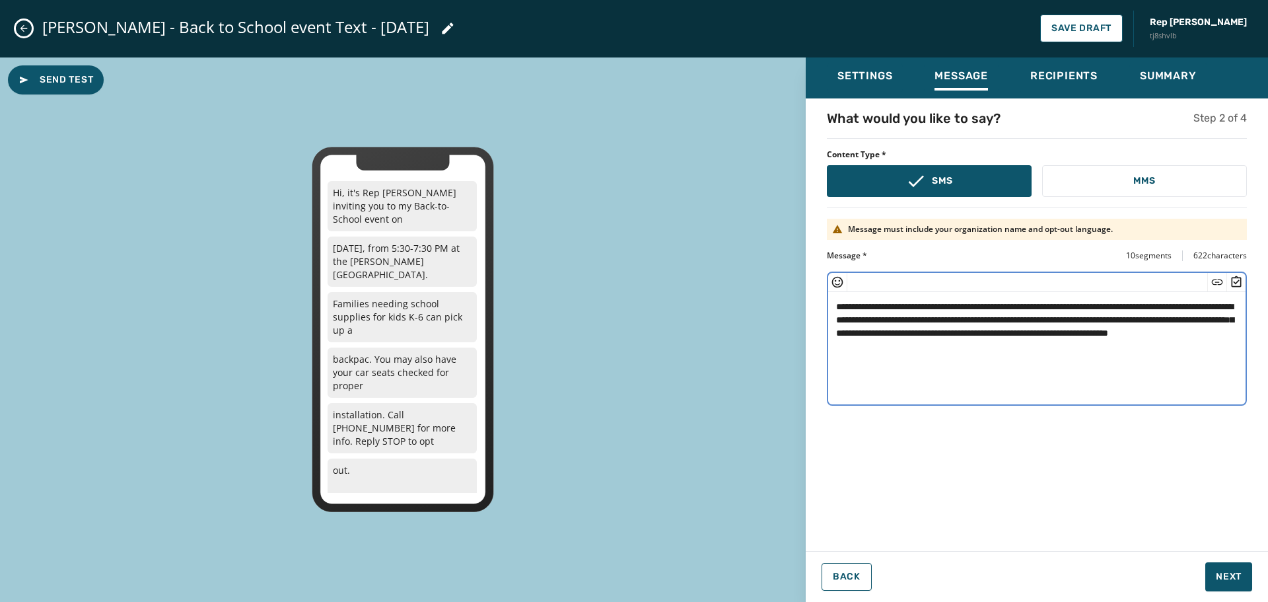
scroll to position [0, 0]
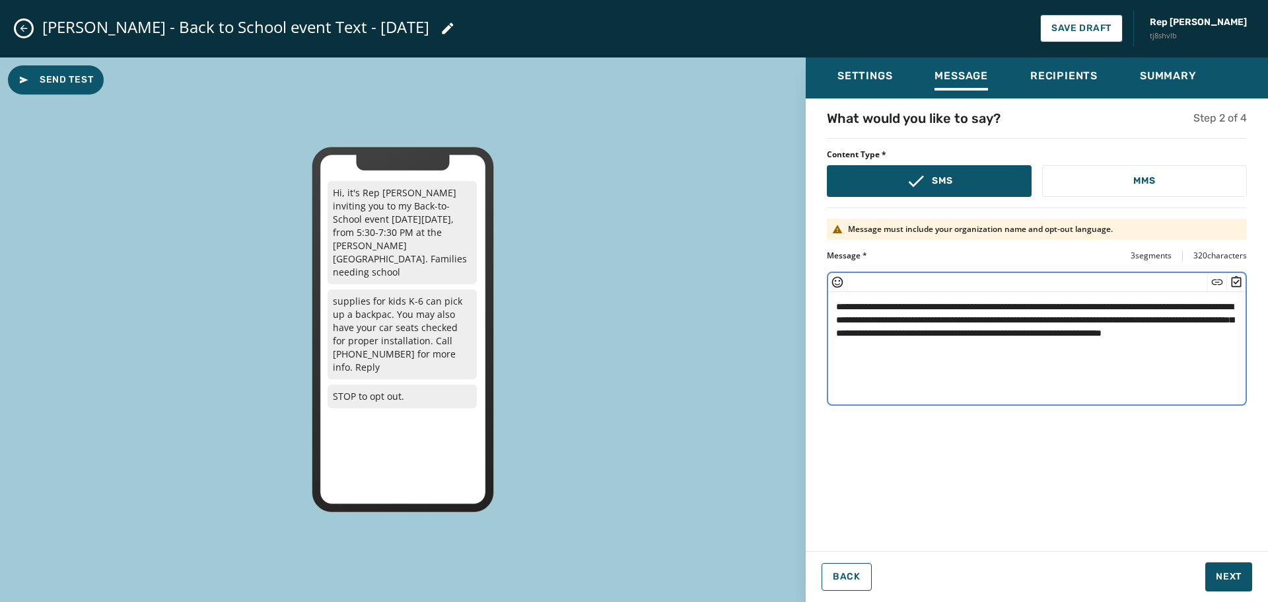
type textarea "**********"
drag, startPoint x: 408, startPoint y: 356, endPoint x: 327, endPoint y: 355, distance: 81.3
click at [327, 355] on div "Hi, it's Rep [PERSON_NAME] inviting you to my Back-to-School event [DATE][DATE]…" at bounding box center [403, 329] width 182 height 365
click at [1046, 350] on textarea "**********" at bounding box center [1037, 346] width 418 height 108
drag, startPoint x: 1046, startPoint y: 345, endPoint x: 817, endPoint y: 303, distance: 233.1
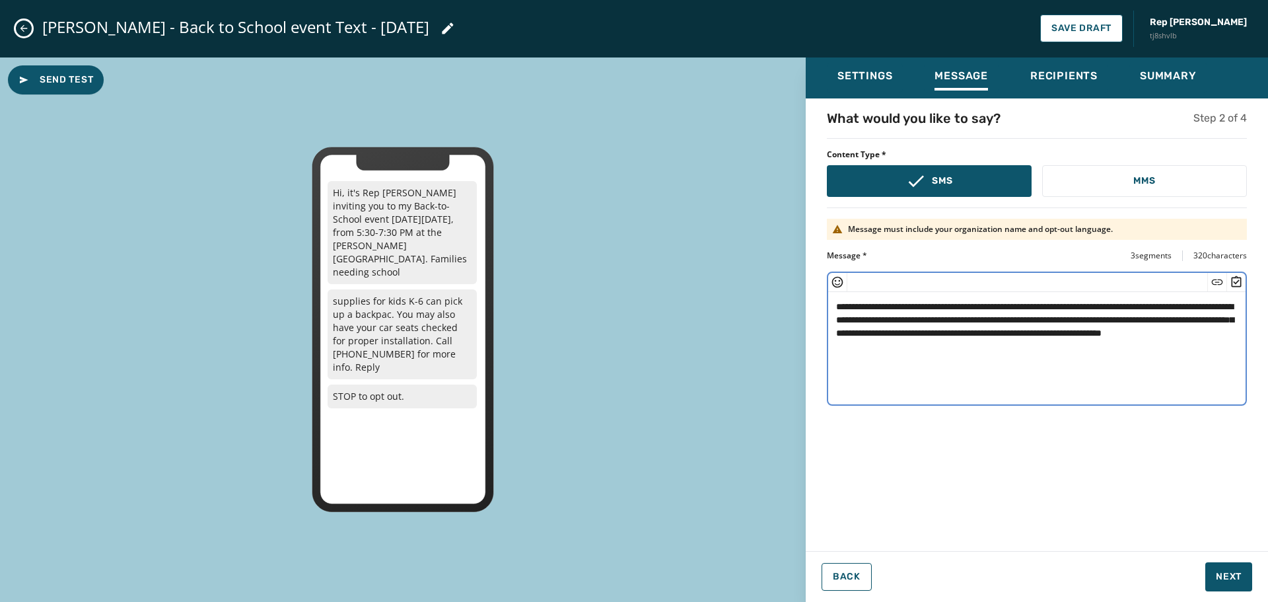
click at [819, 300] on div "**********" at bounding box center [1037, 320] width 462 height 423
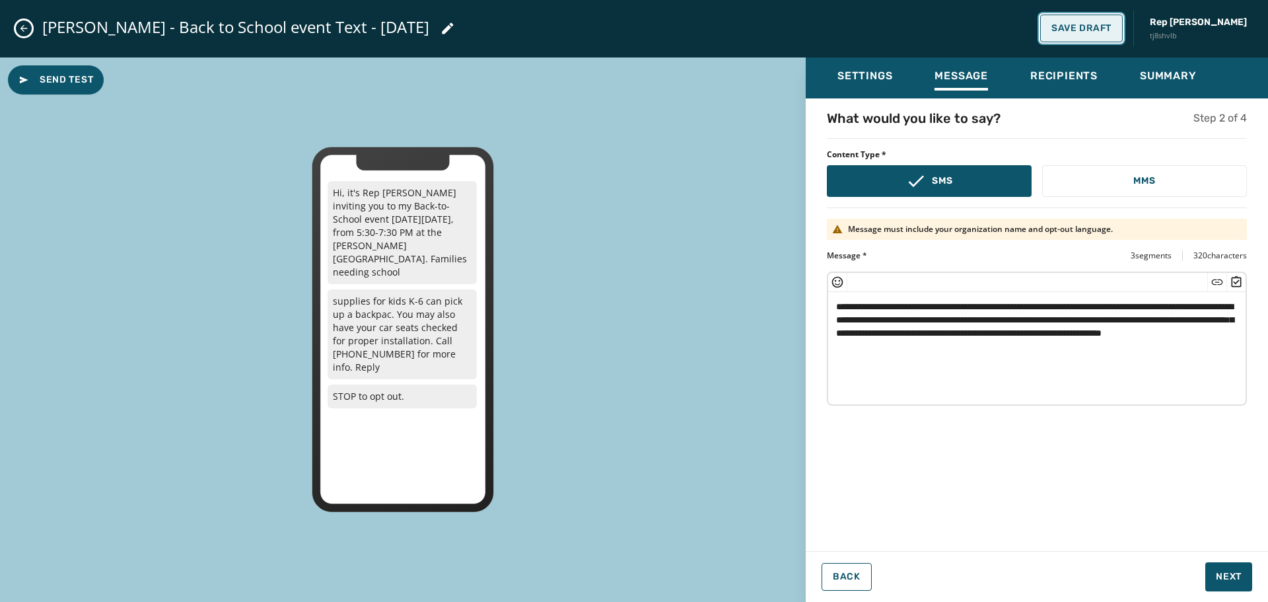
click at [1112, 23] on span "Save Draft" at bounding box center [1082, 28] width 60 height 11
